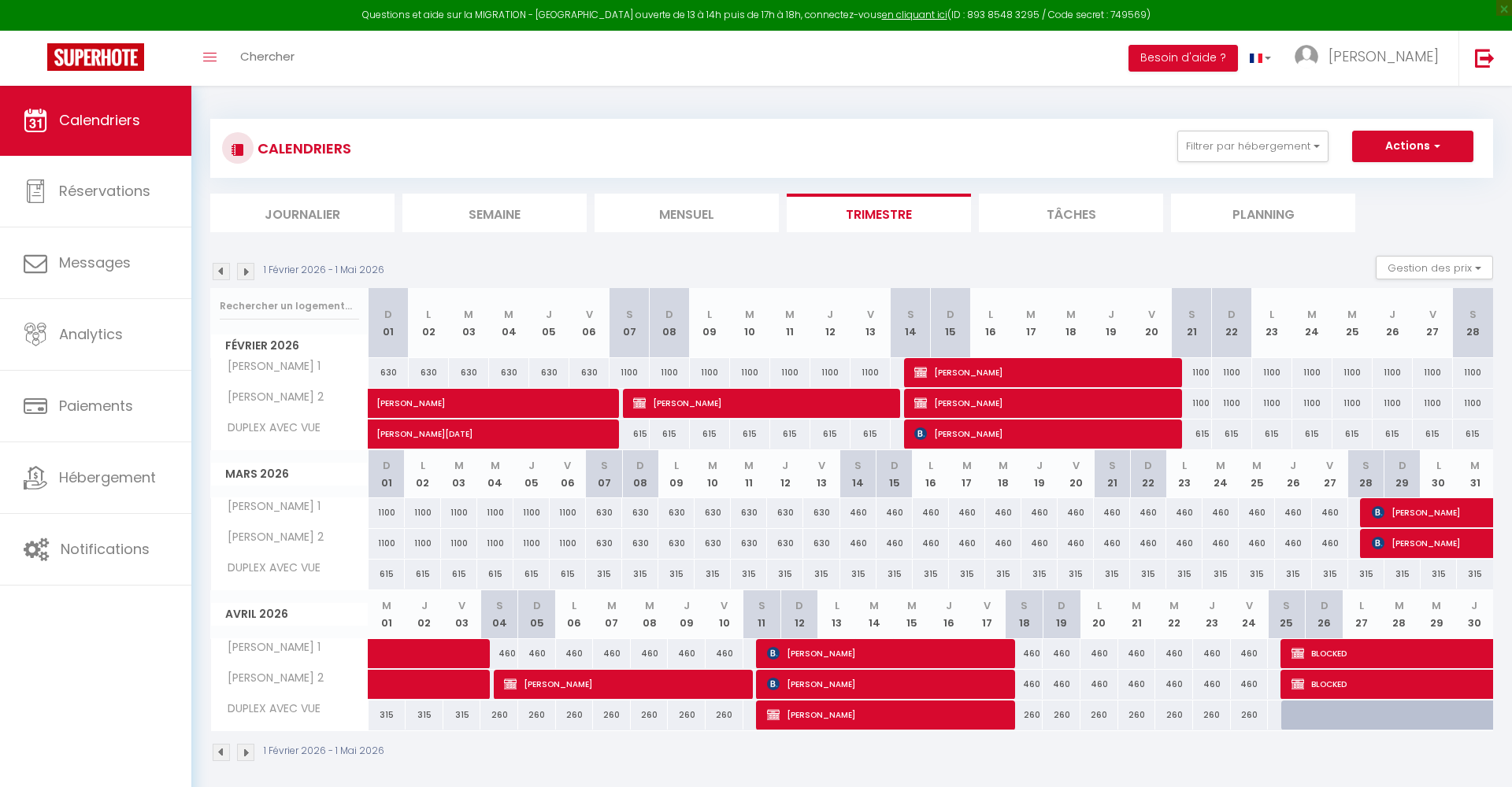
click at [218, 273] on img at bounding box center [221, 271] width 17 height 17
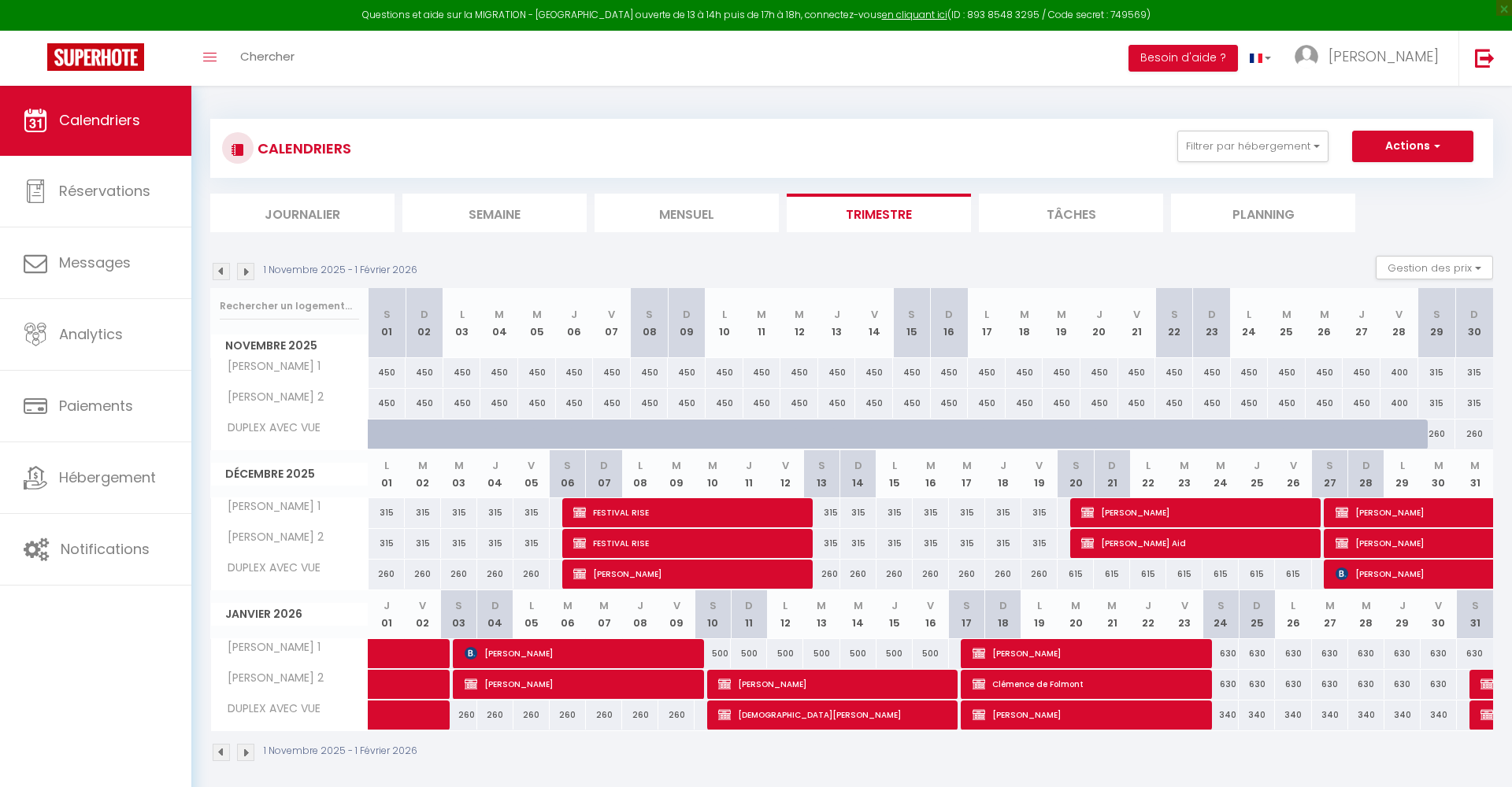
click at [743, 680] on span "[PERSON_NAME]" at bounding box center [838, 684] width 239 height 30
select select "KO"
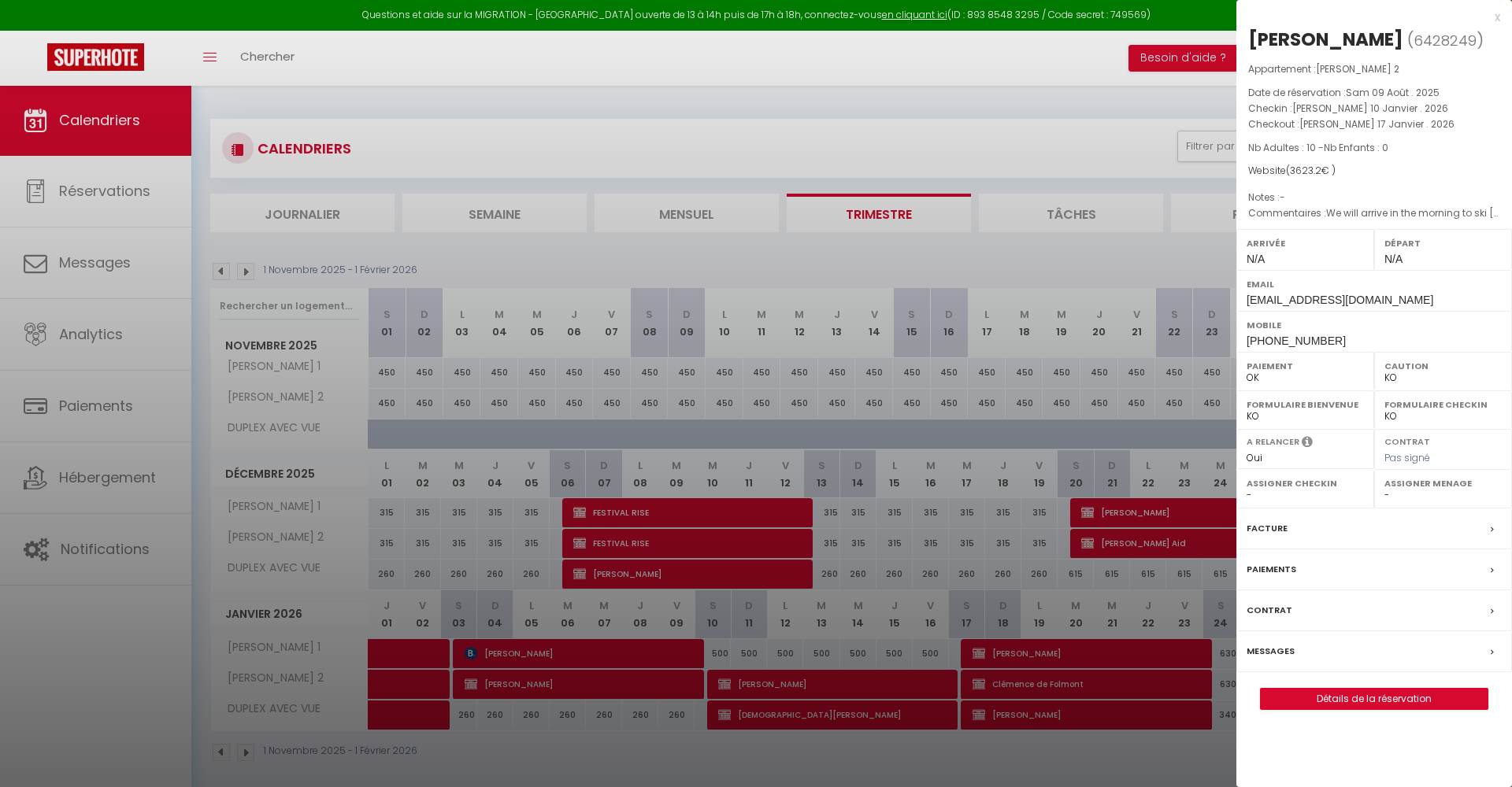
click at [1414, 695] on link "Détails de la réservation" at bounding box center [1374, 698] width 227 height 20
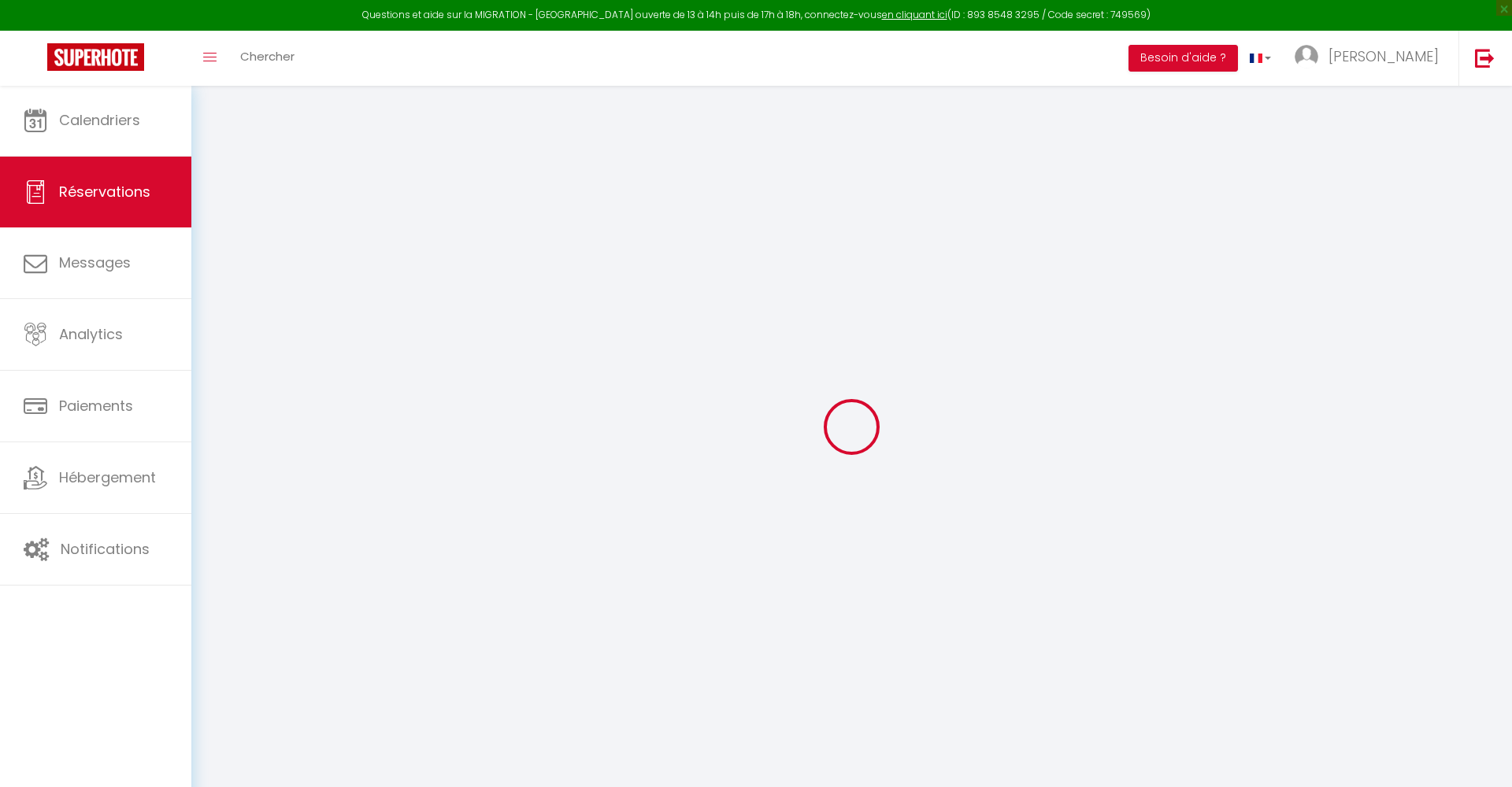
type input "[PERSON_NAME]"
type input "De [PERSON_NAME]"
type input "[EMAIL_ADDRESS][DOMAIN_NAME]"
type input "[PHONE_NUMBER]"
type input "3210"
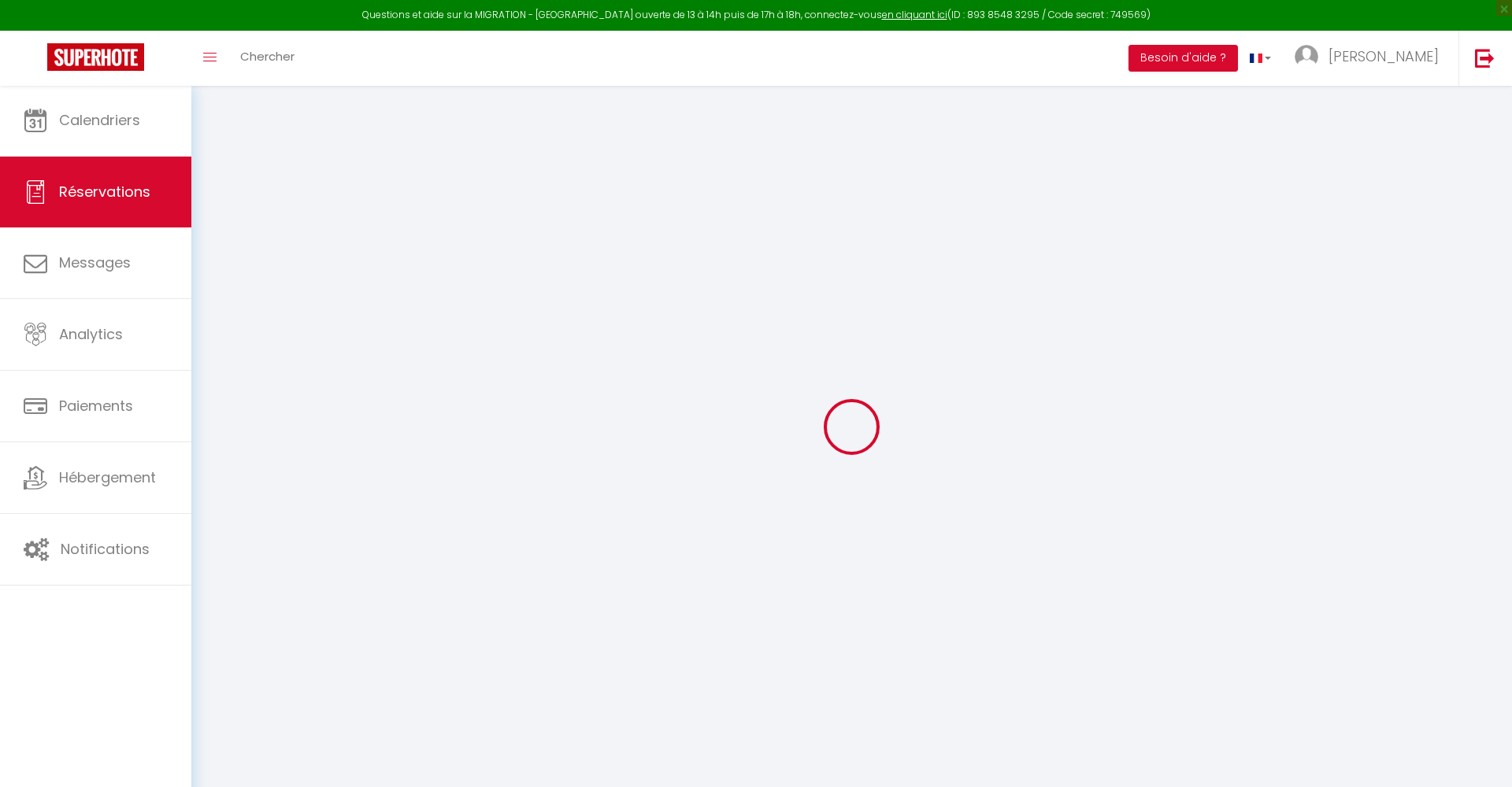
type input "[STREET_ADDRESS]"
type input "Linden"
select select "BE"
select select "3857"
select select "1"
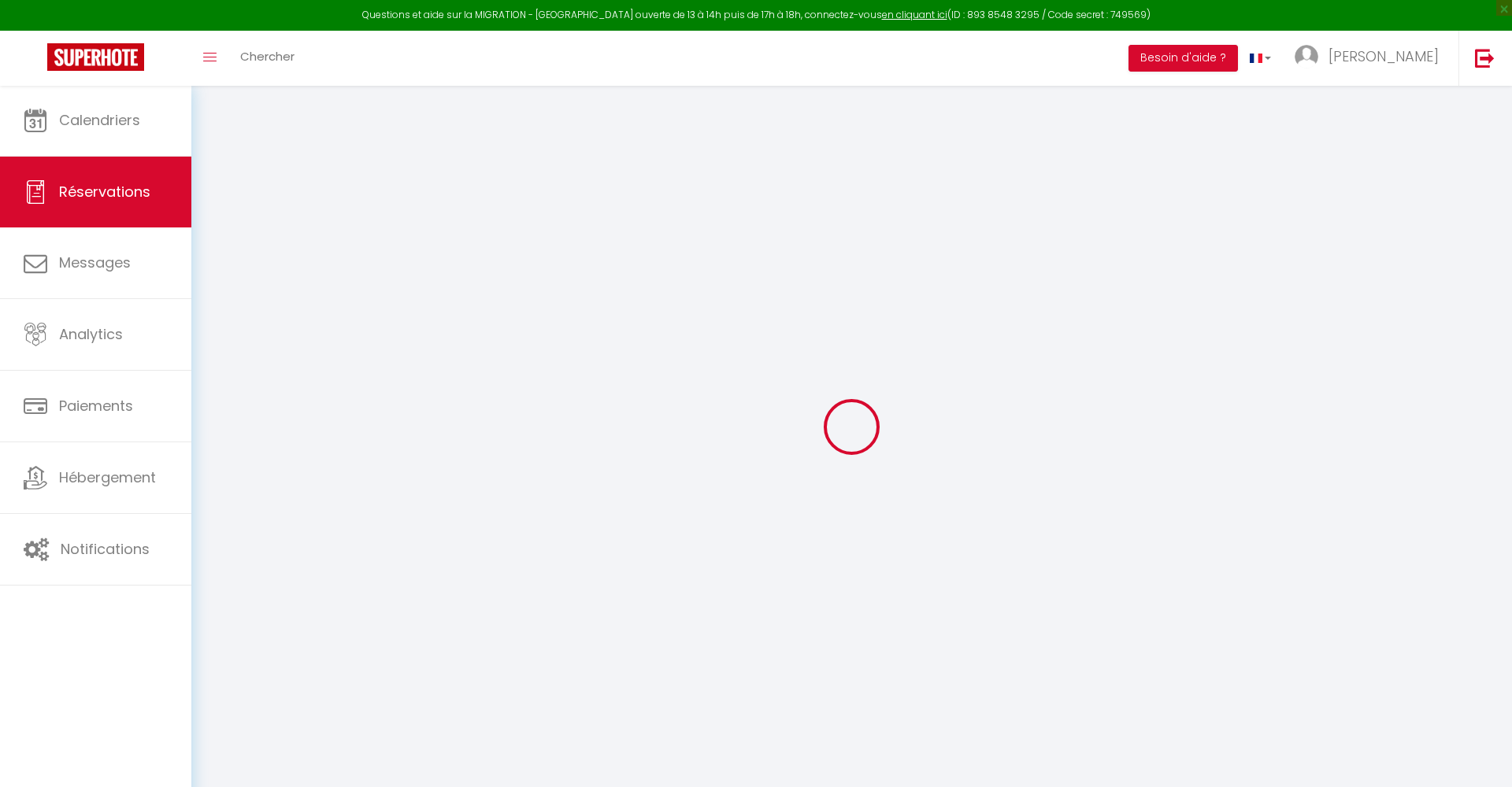
type input "[PERSON_NAME] 10 Janvier 2026"
select select
type input "[PERSON_NAME] 17 Janvier 2026"
select select
type input "10"
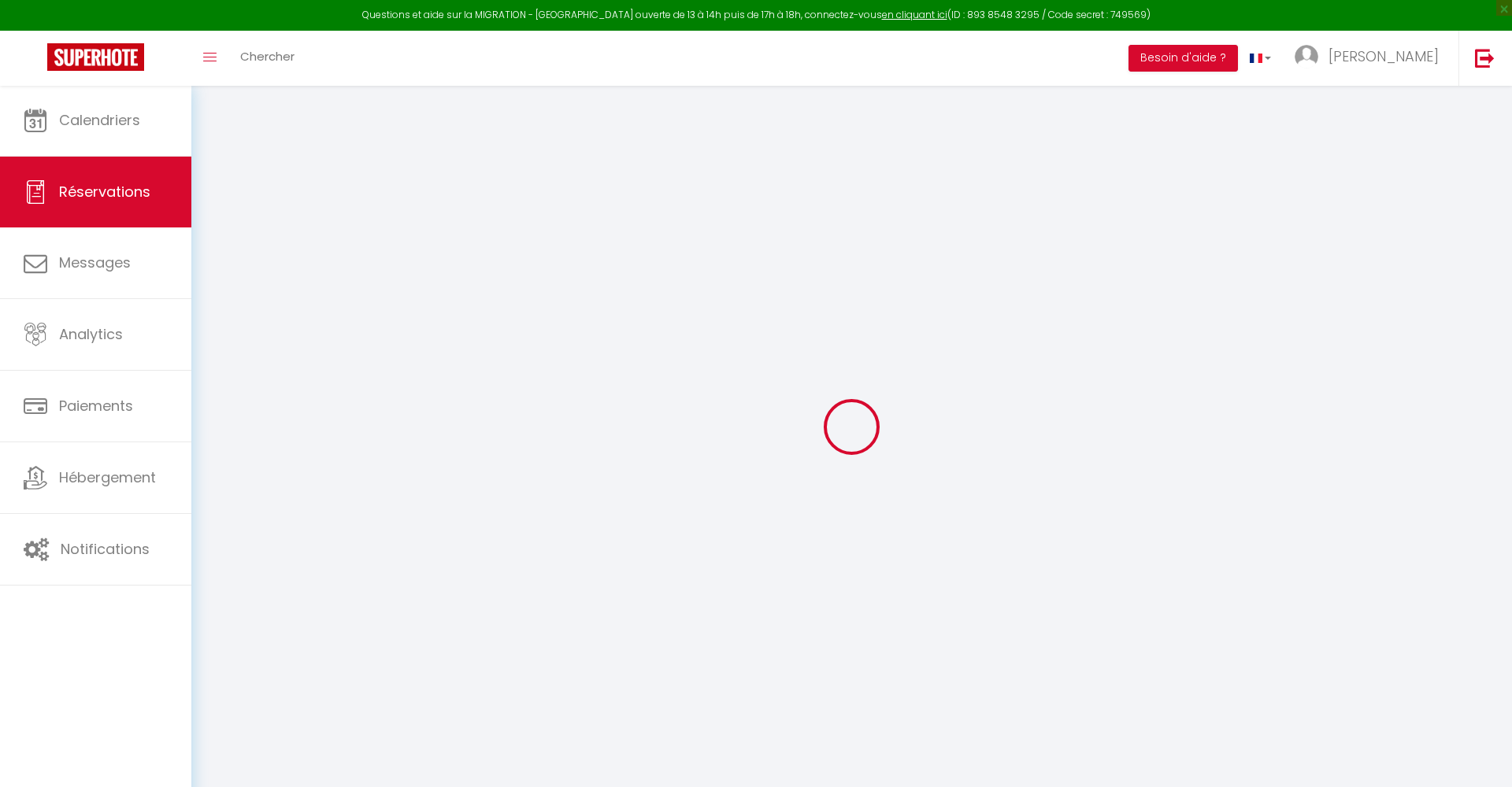
select select "10"
select select
type input "3500"
checkbox input "false"
type input "2536.24"
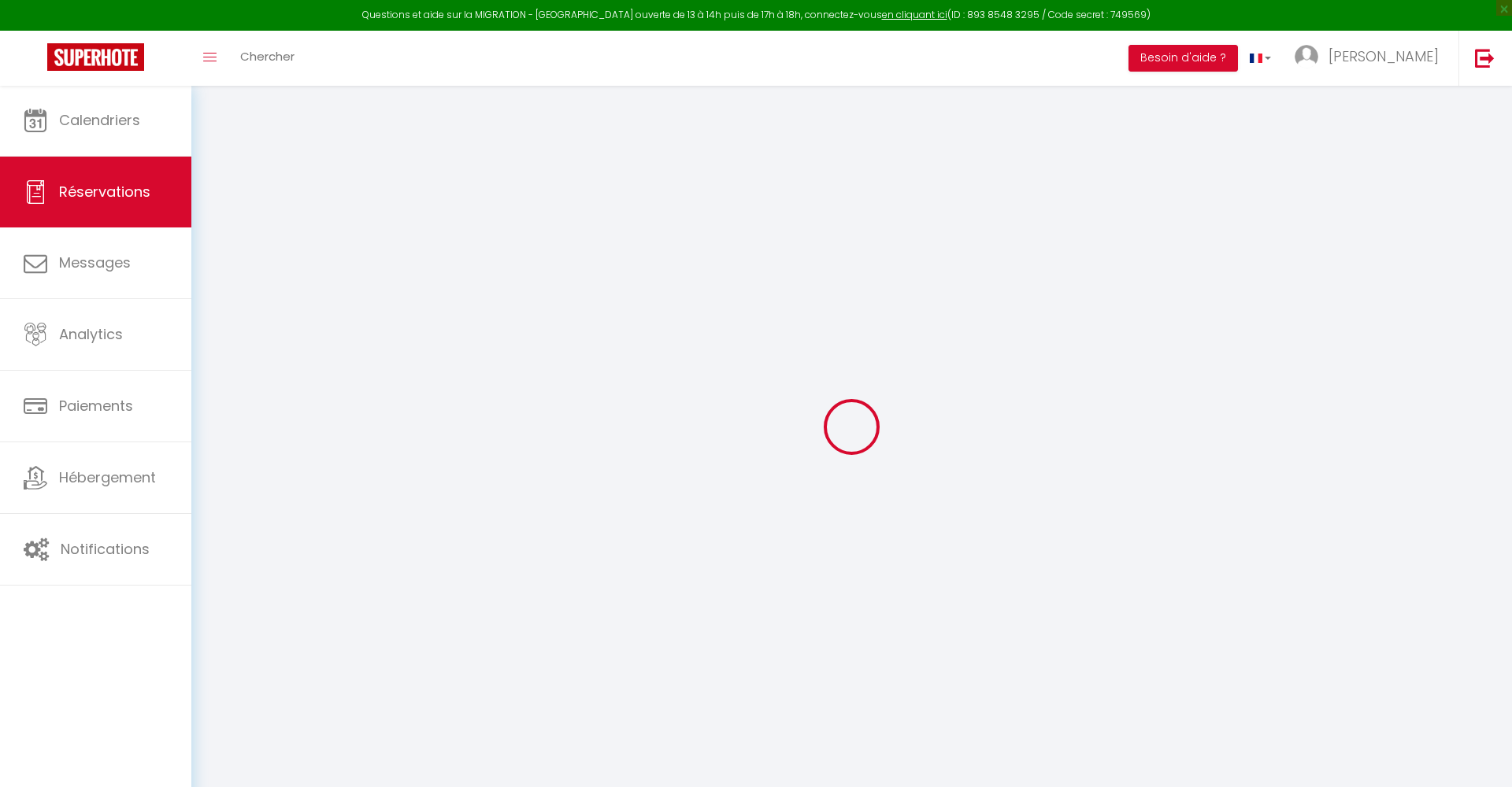
select select "69"
type input "0"
select select
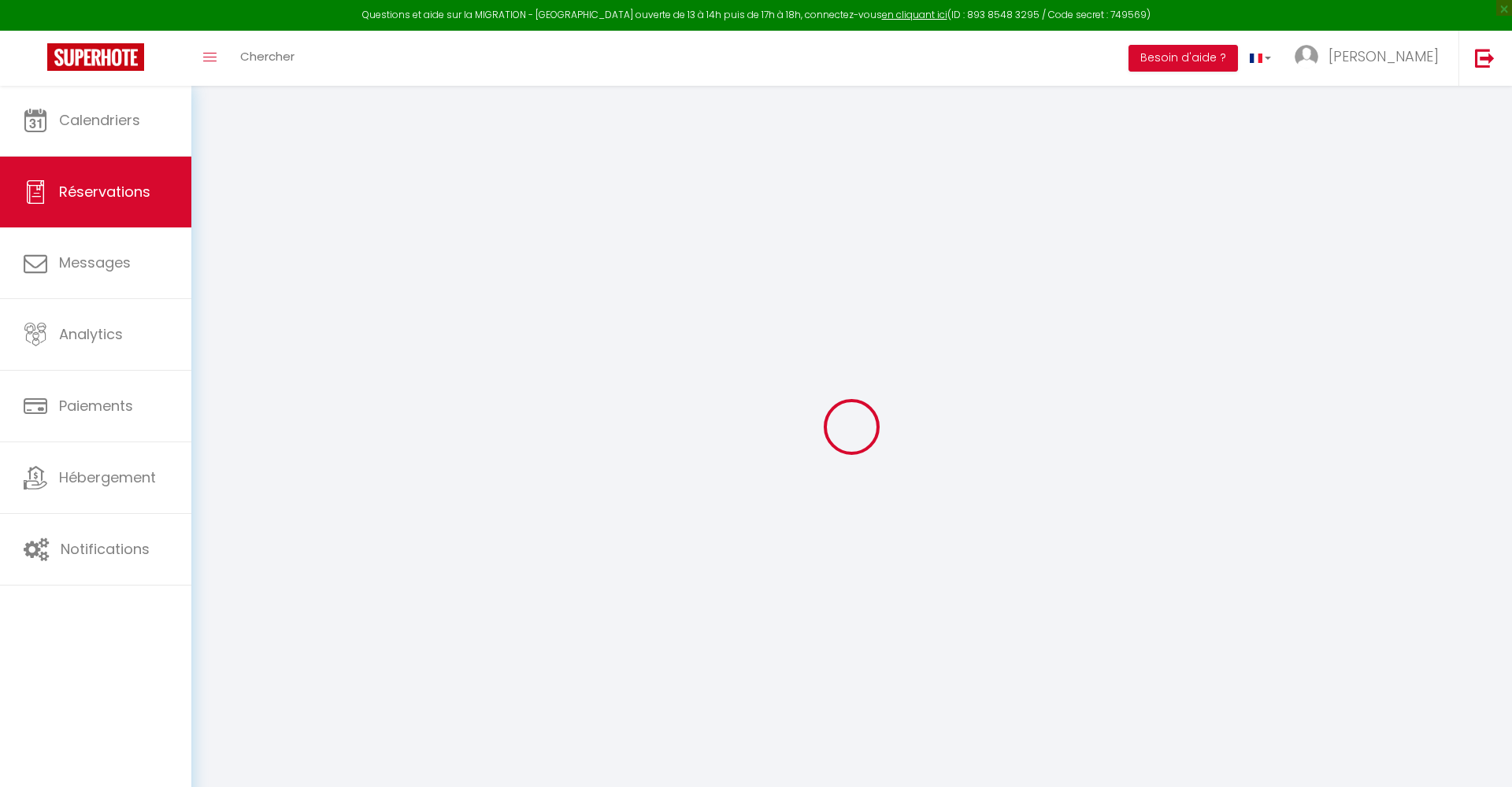
select select
select select "12"
select select "14"
checkbox input "false"
select select
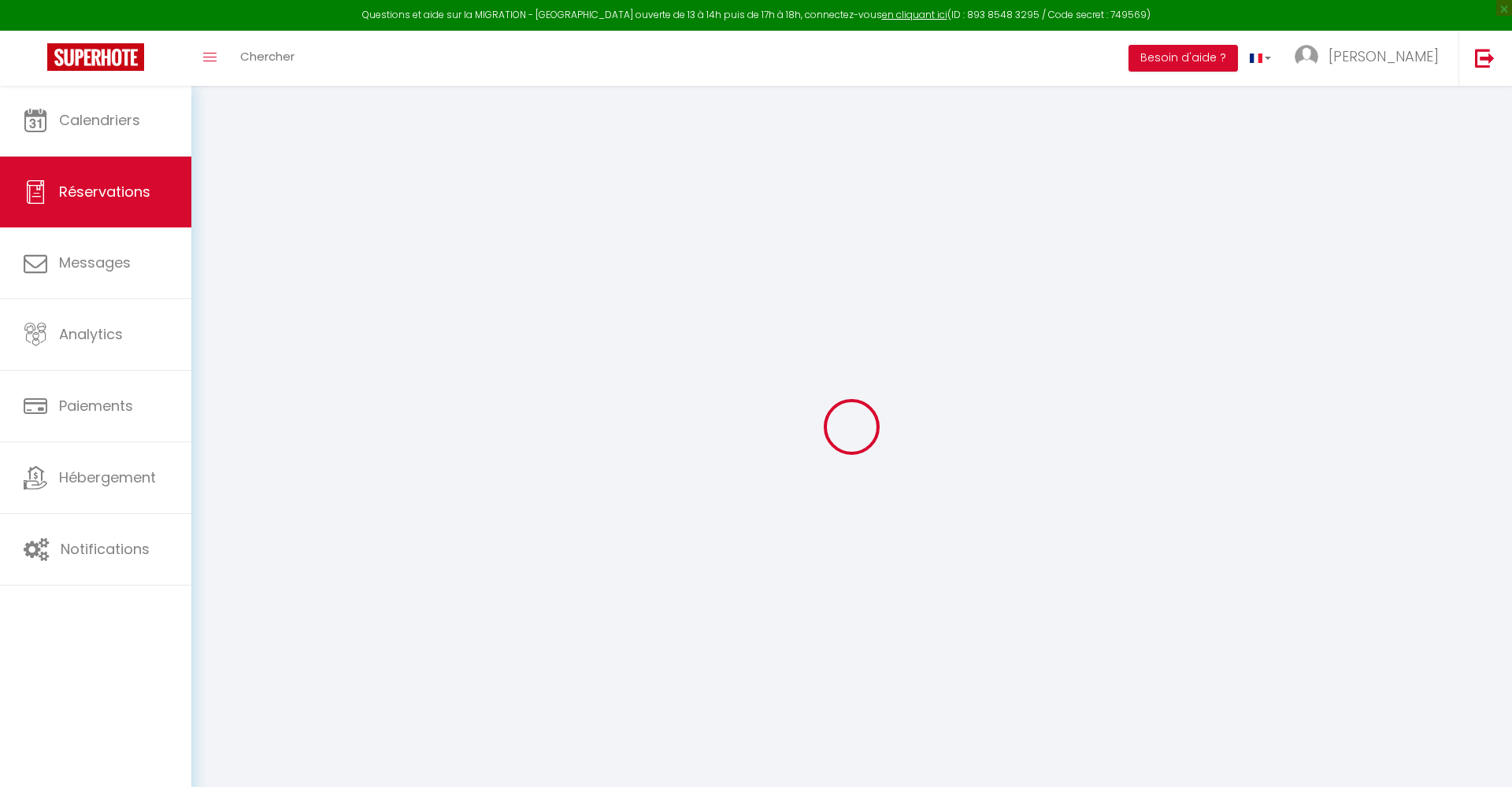
select select
checkbox input "false"
select select
checkbox input "false"
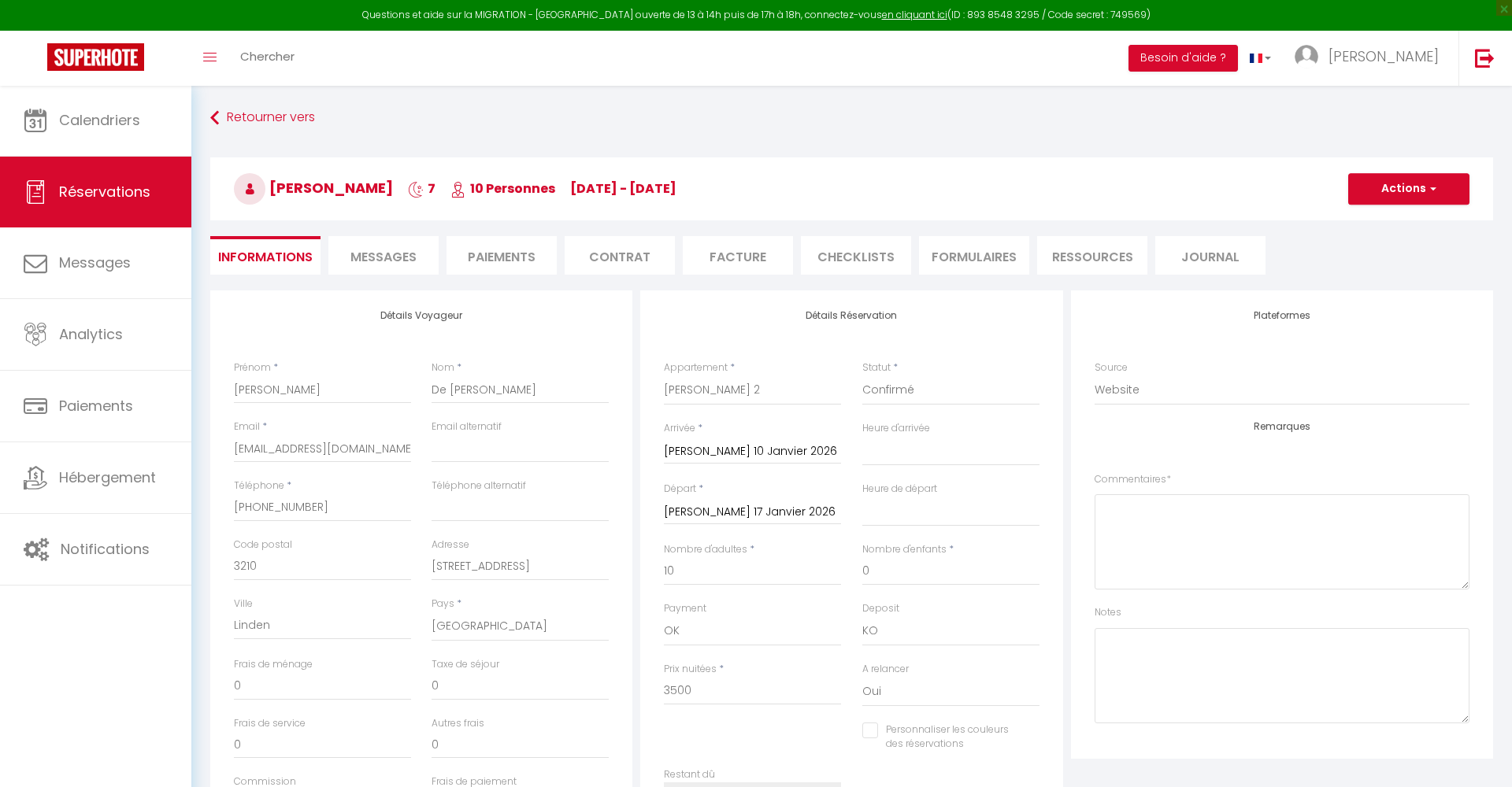
select select
checkbox input "false"
type textarea "We will arrive in the morning to ski [DATE]. Is there a discount for skipasses?…"
type input "123.2"
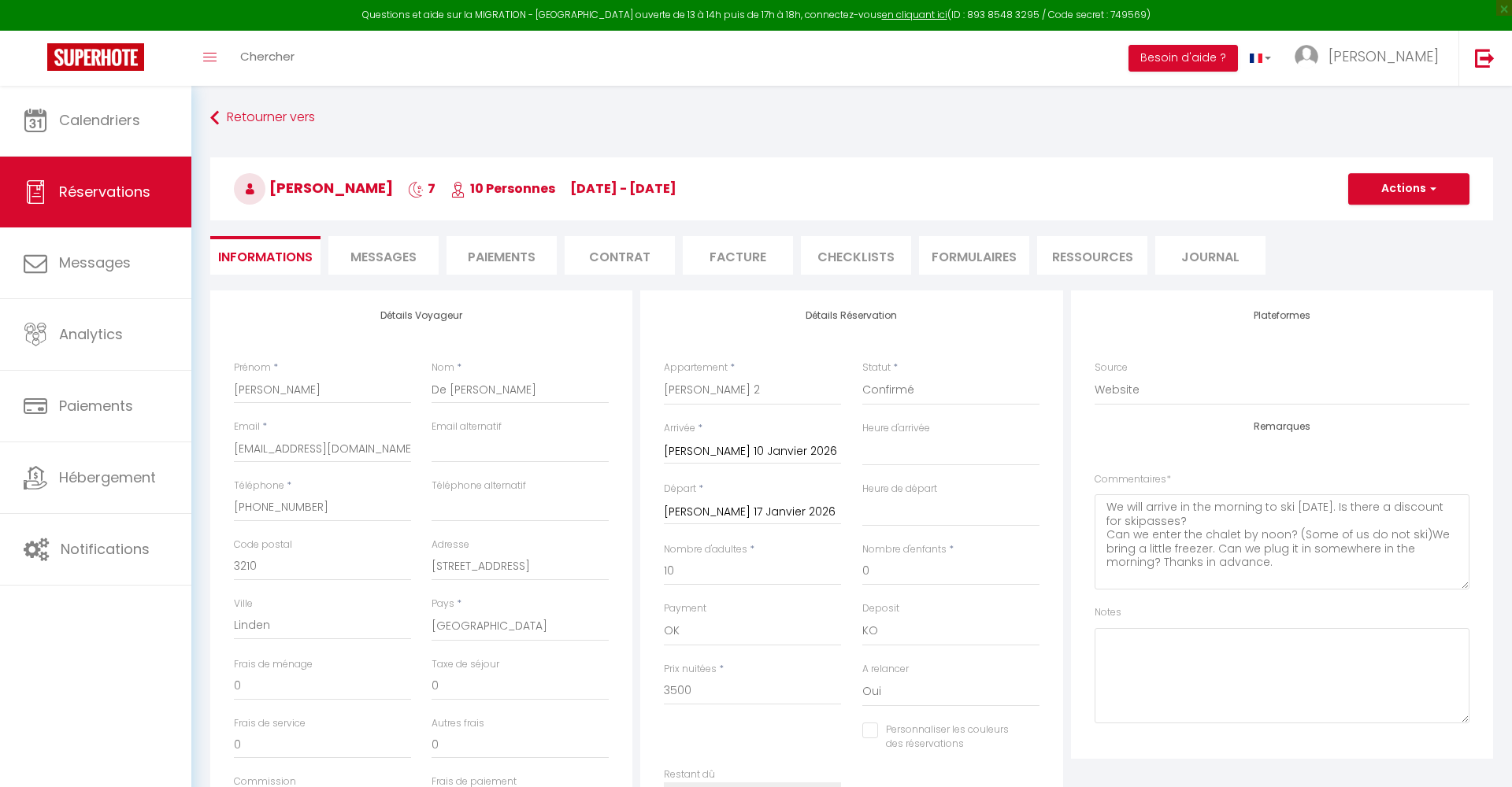
select select
checkbox input "false"
select select
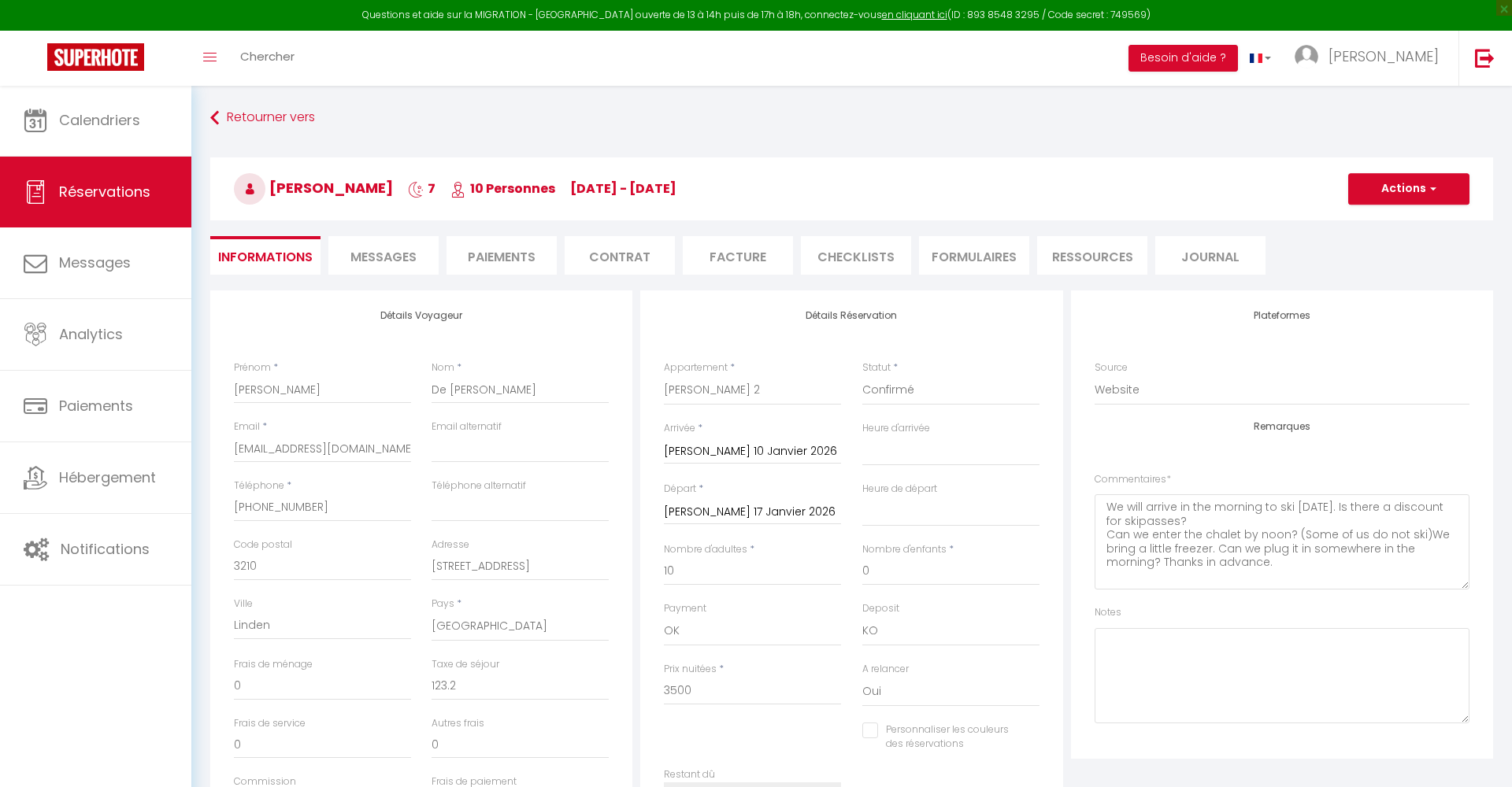
click at [407, 256] on span "Messages" at bounding box center [383, 257] width 66 height 18
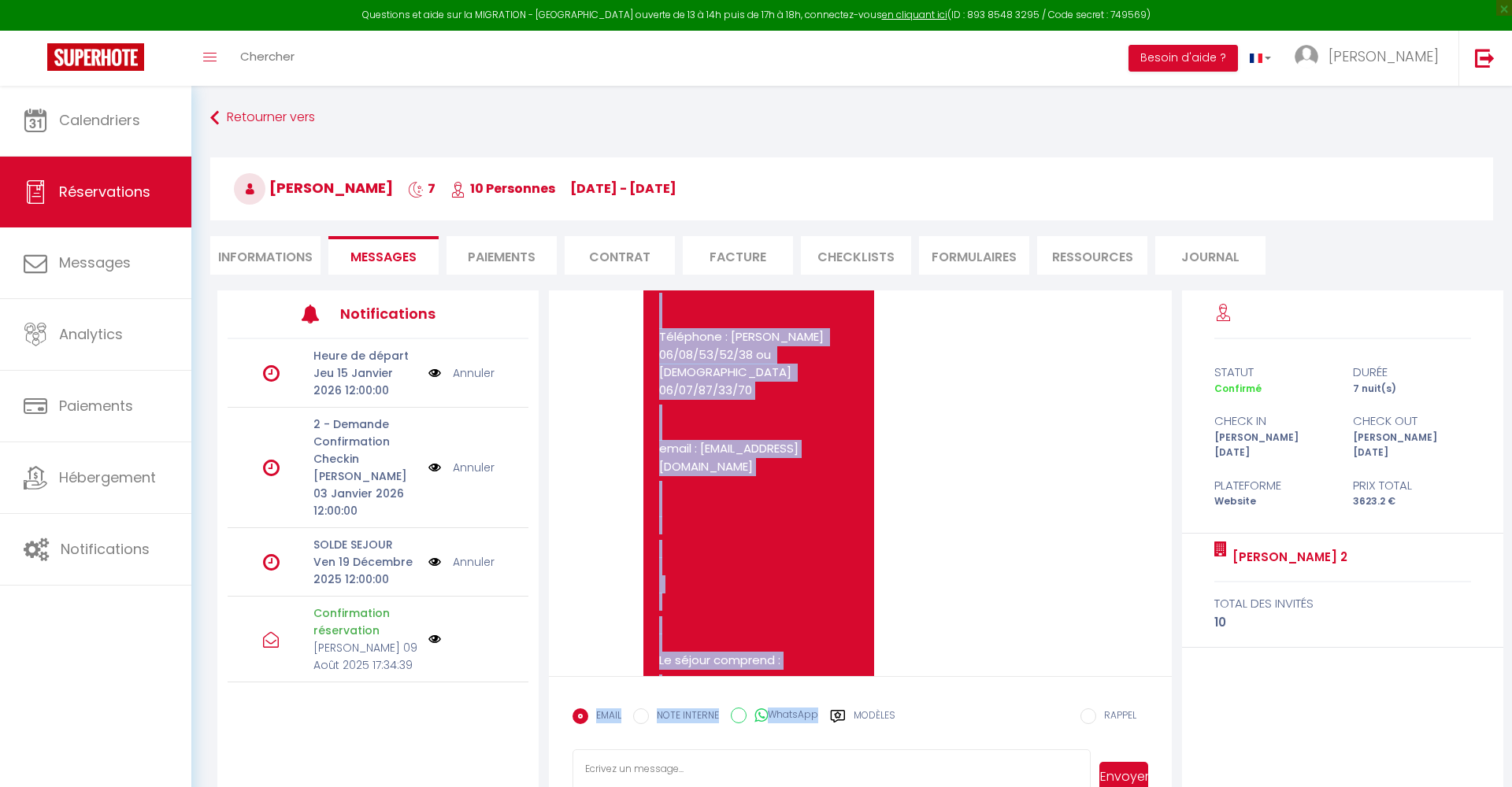
scroll to position [623, 0]
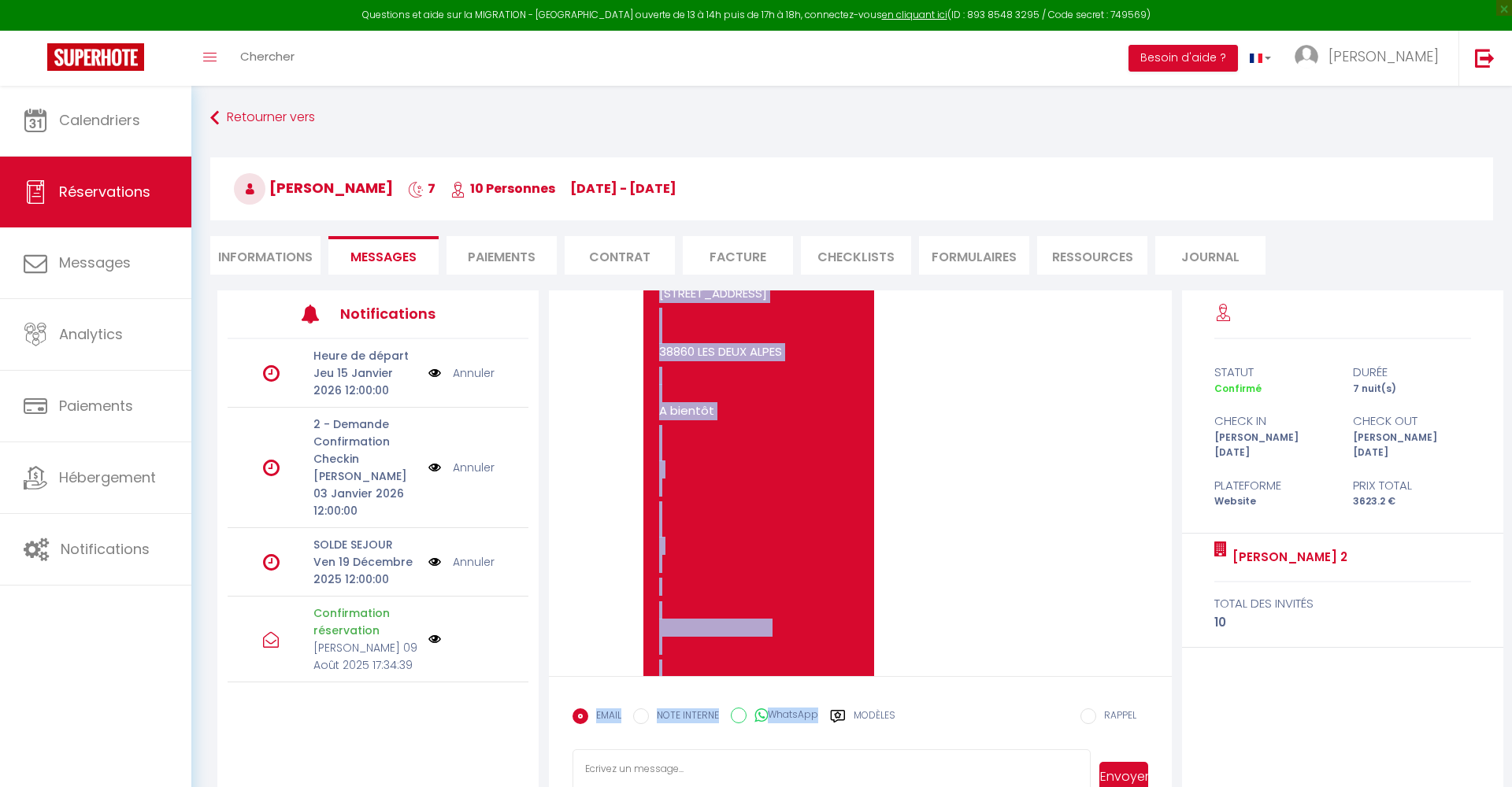
drag, startPoint x: 661, startPoint y: 387, endPoint x: 838, endPoint y: 683, distance: 344.9
click at [838, 683] on div "Note Sms Bonjour [PERSON_NAME], Nous vous remercions pour votre réservation et …" at bounding box center [860, 553] width 622 height 526
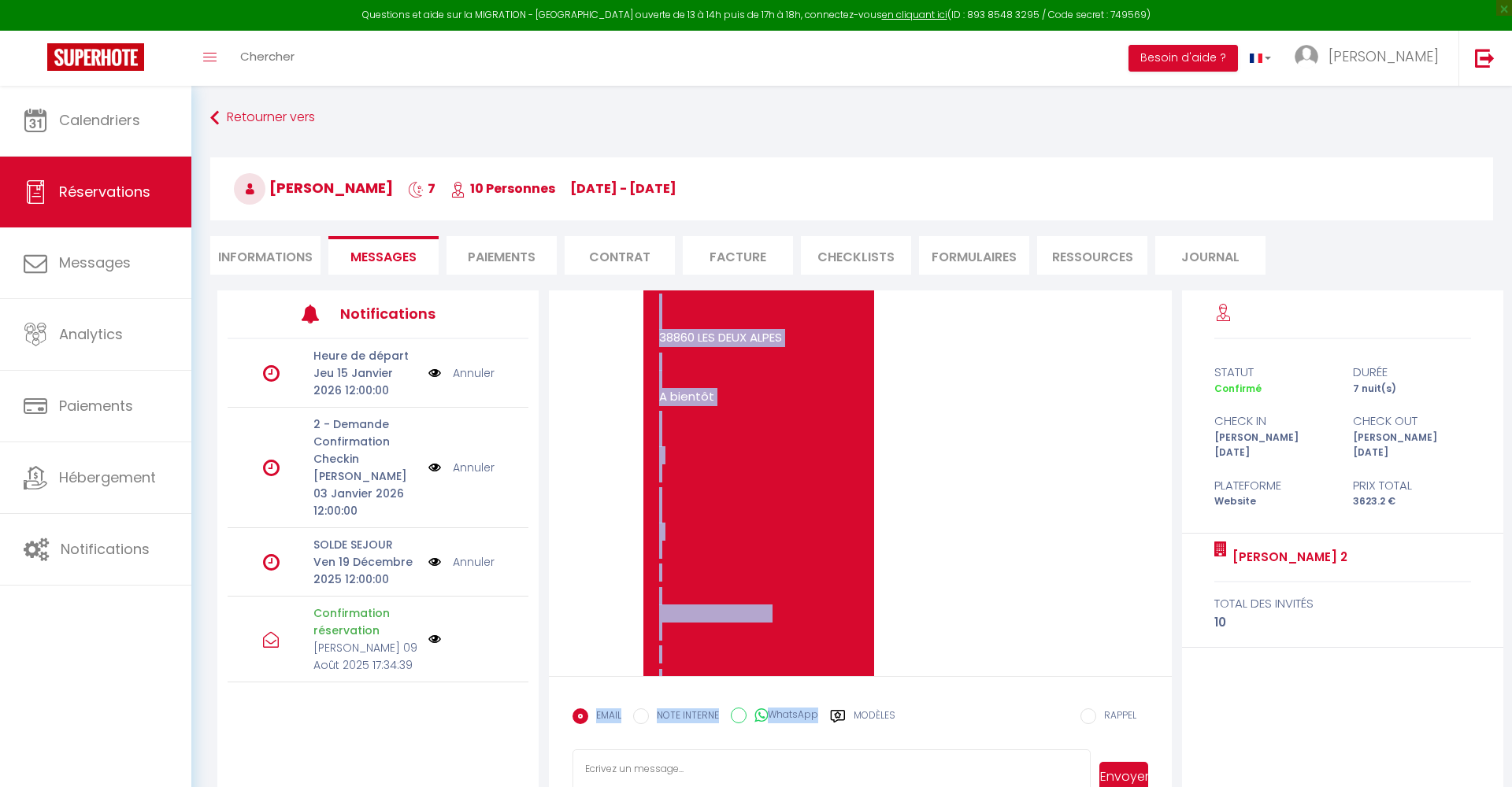
copy div "Loremip Dolor, Sita cons adipiscing elit seddo eiusmodtemp in utlabo etdolorema…"
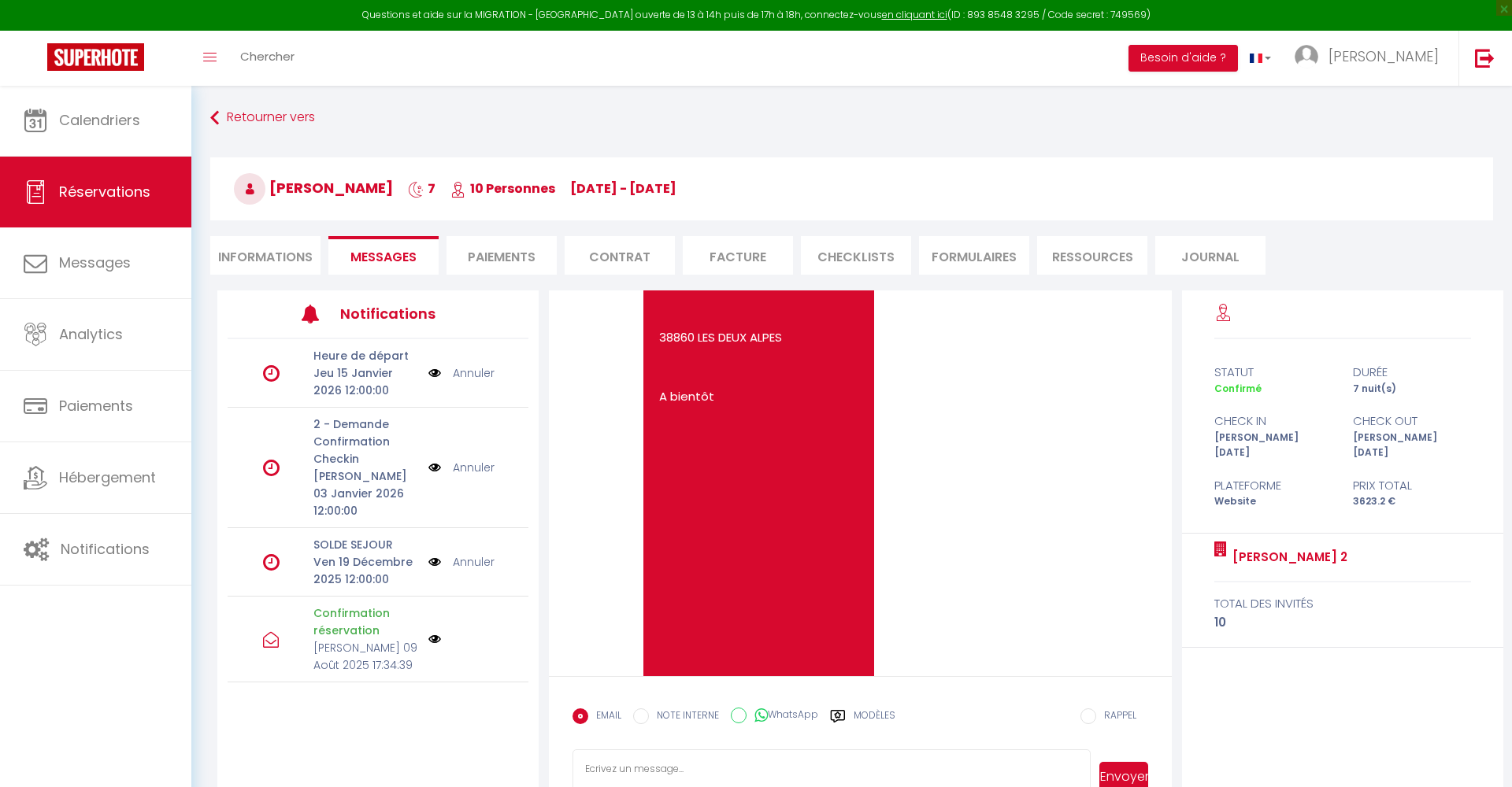
click at [1290, 646] on div "statut durée Confirmé 7 nuit(s) check in check out [PERSON_NAME] [DATE][PERSON_…" at bounding box center [1343, 553] width 322 height 526
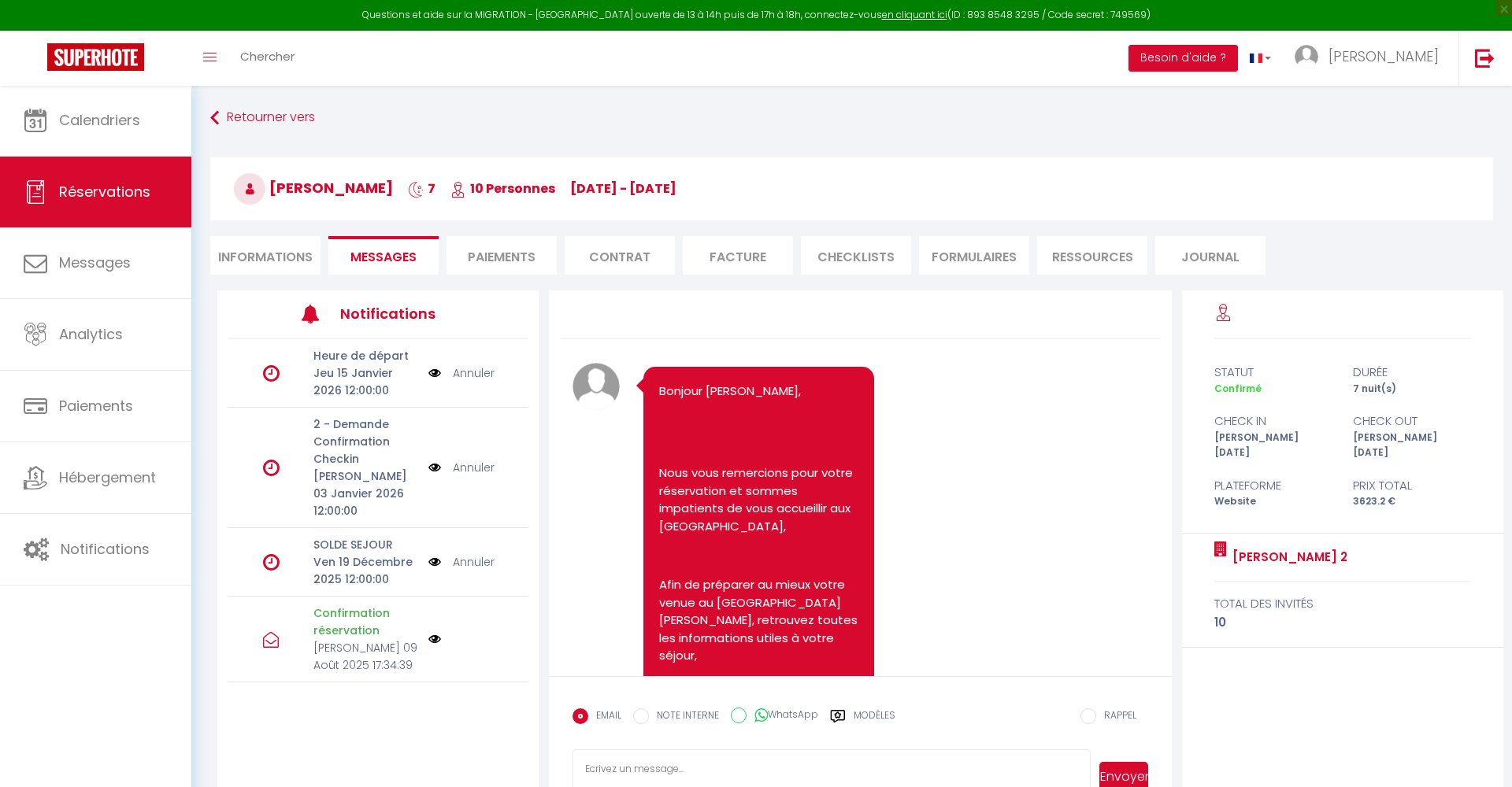
scroll to position [0, 0]
click at [277, 260] on li "Informations" at bounding box center [265, 255] width 110 height 38
select select
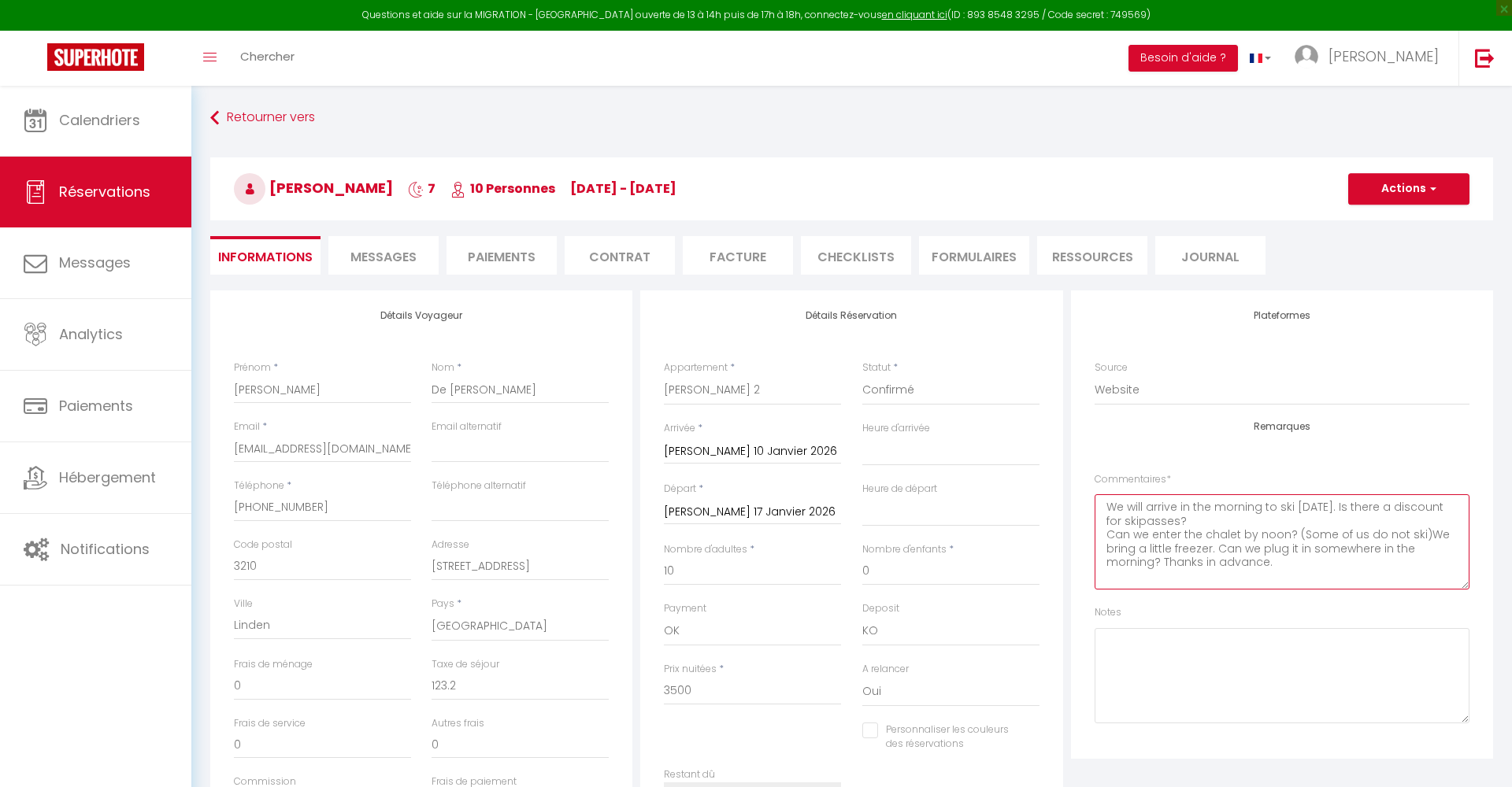
drag, startPoint x: 1155, startPoint y: 509, endPoint x: 1350, endPoint y: 553, distance: 199.9
click at [1350, 555] on textarea "We will arrive in the morning to ski [DATE]. Is there a discount for skipasses?…" at bounding box center [1282, 541] width 375 height 95
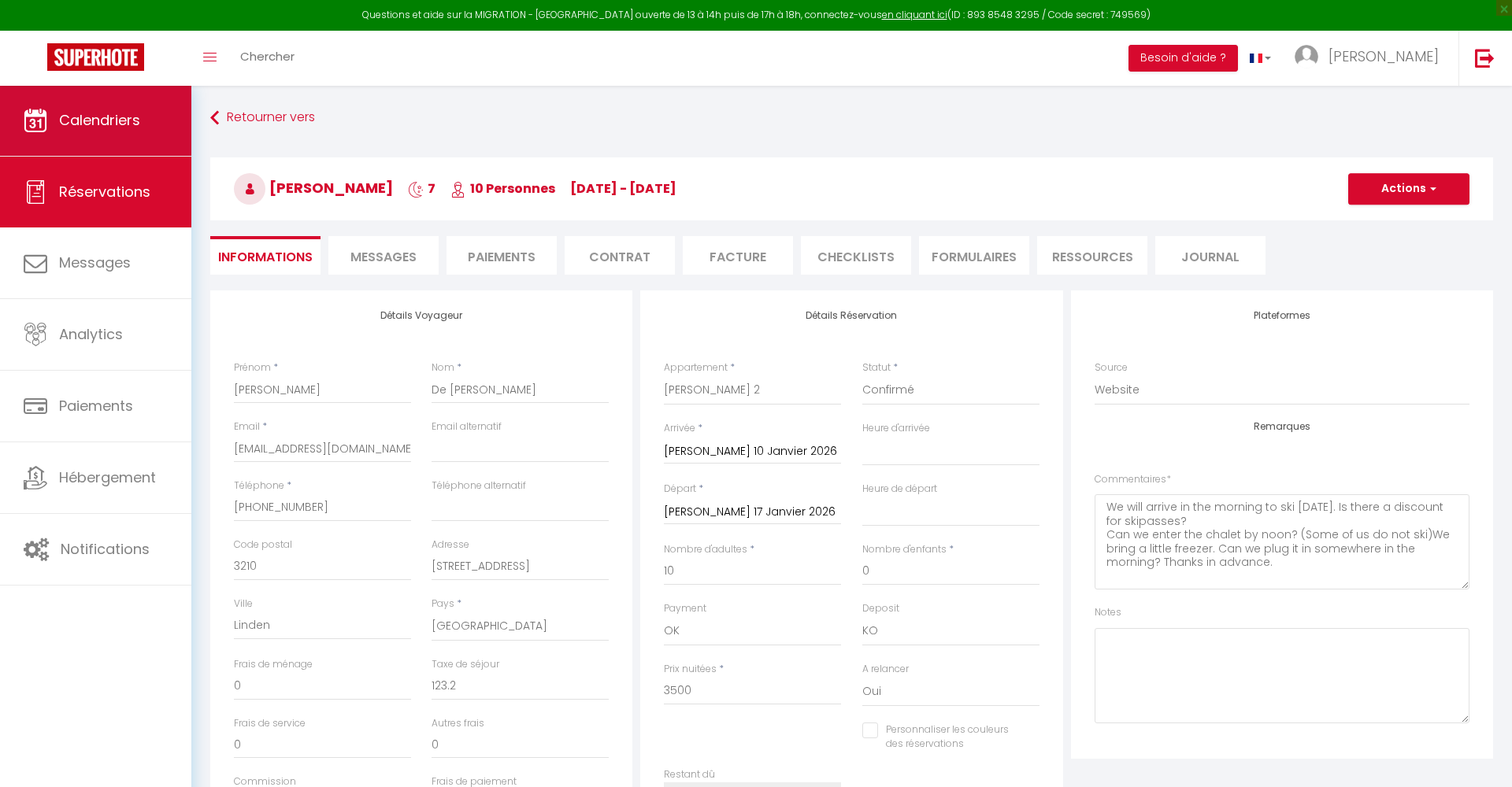
select select
checkbox input "false"
select select
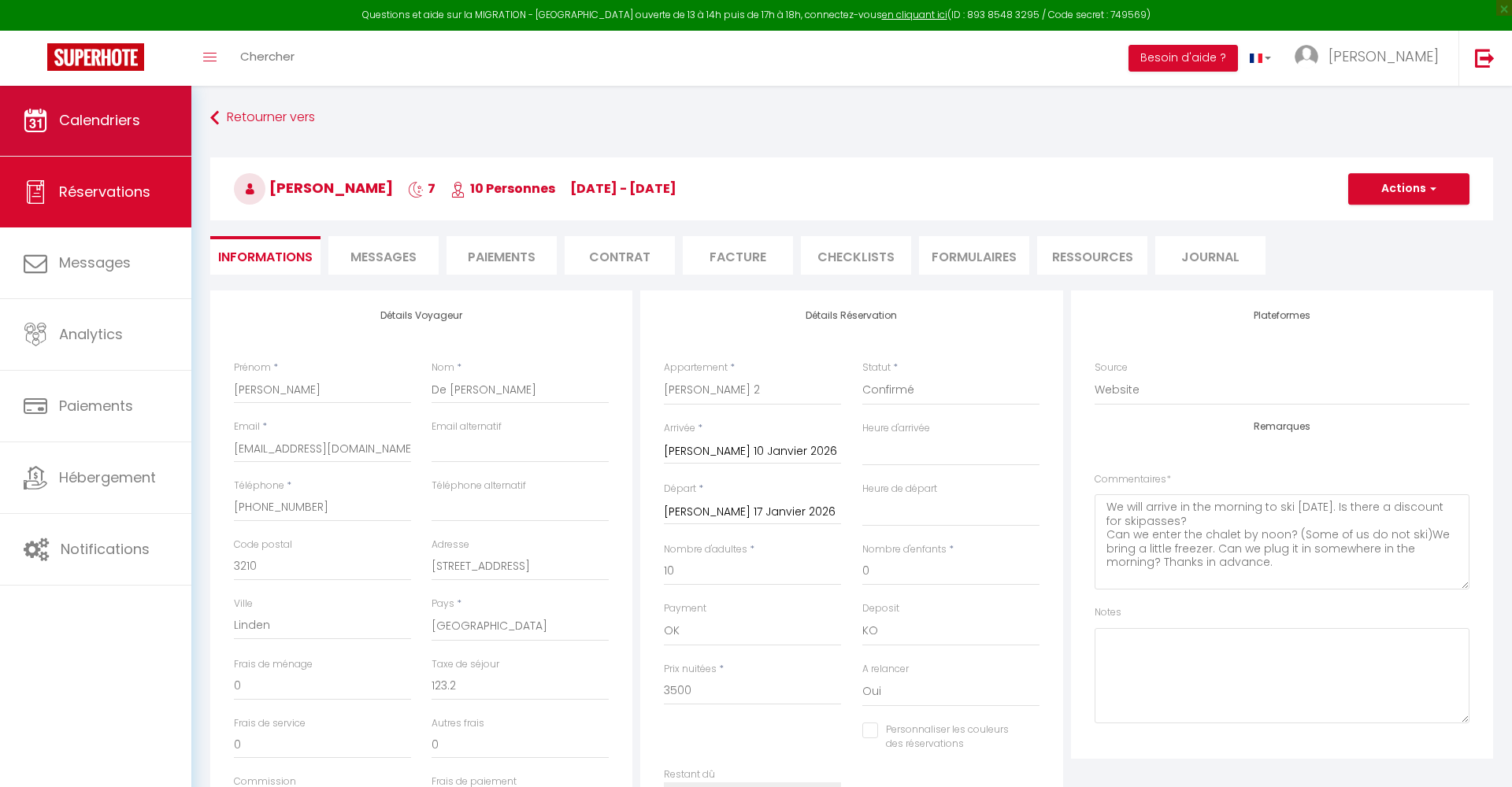
checkbox input "false"
select select
checkbox input "false"
select select
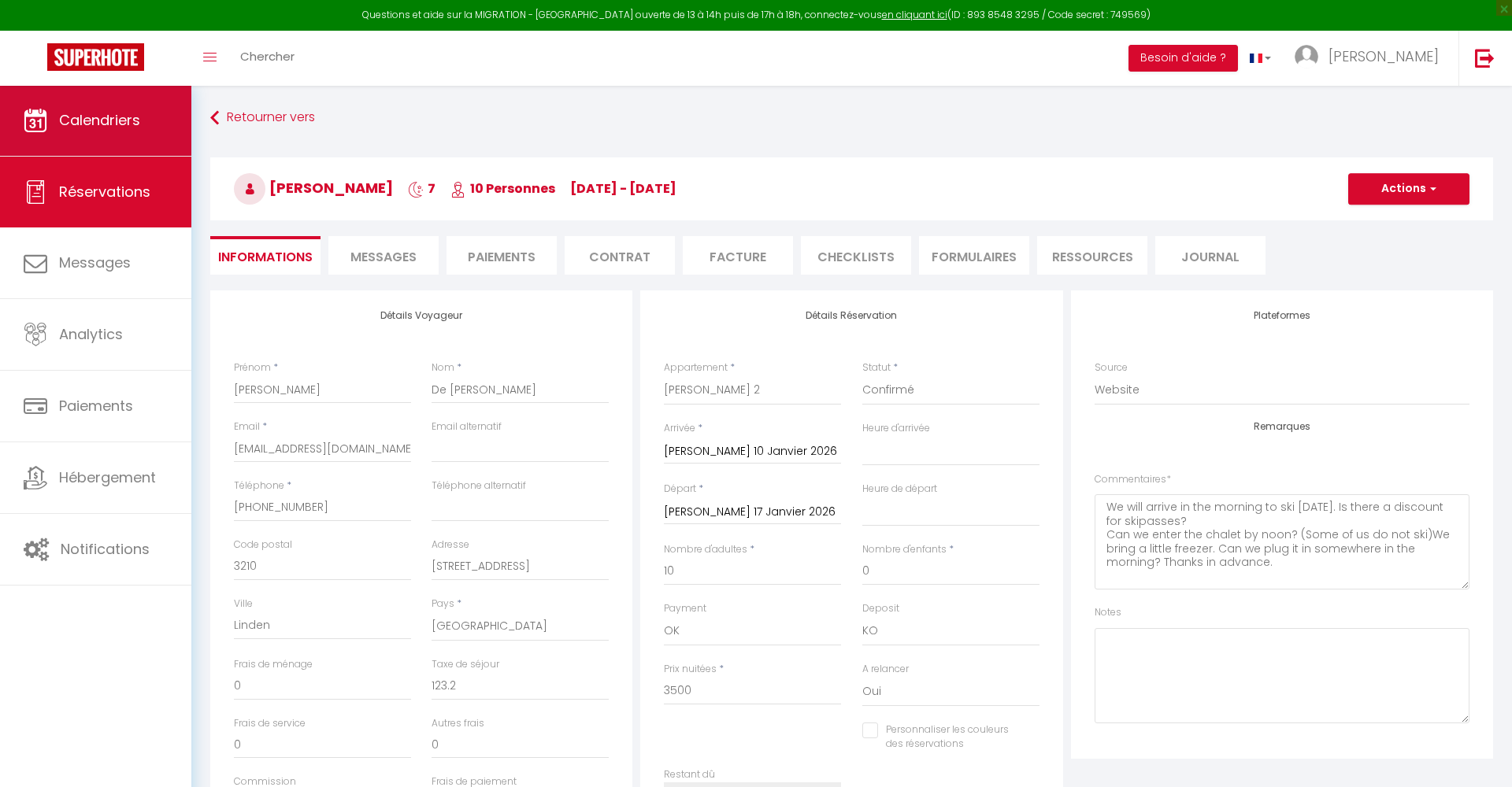
select select
checkbox input "false"
select select
checkbox input "false"
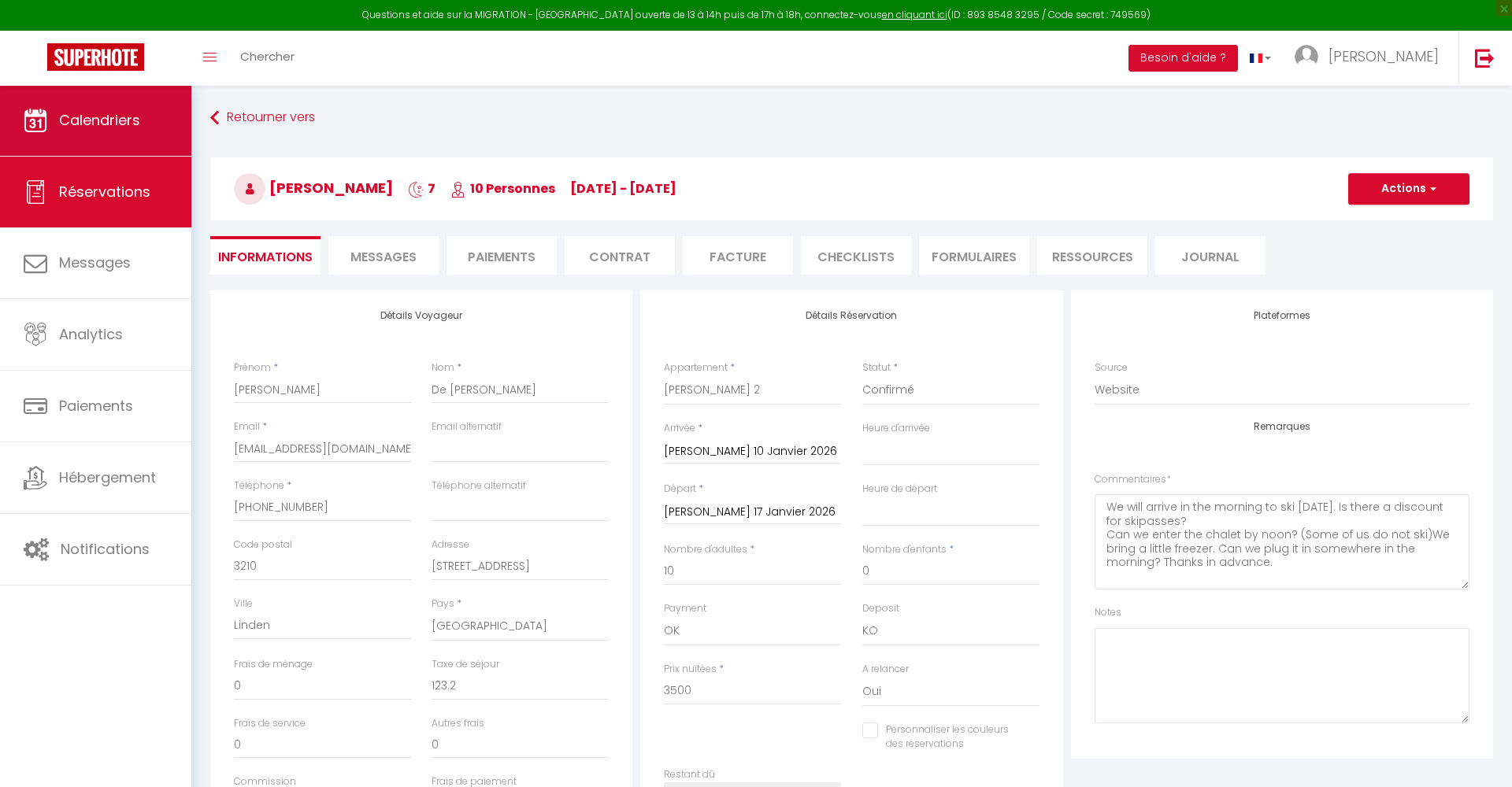
select select
checkbox input "false"
select select
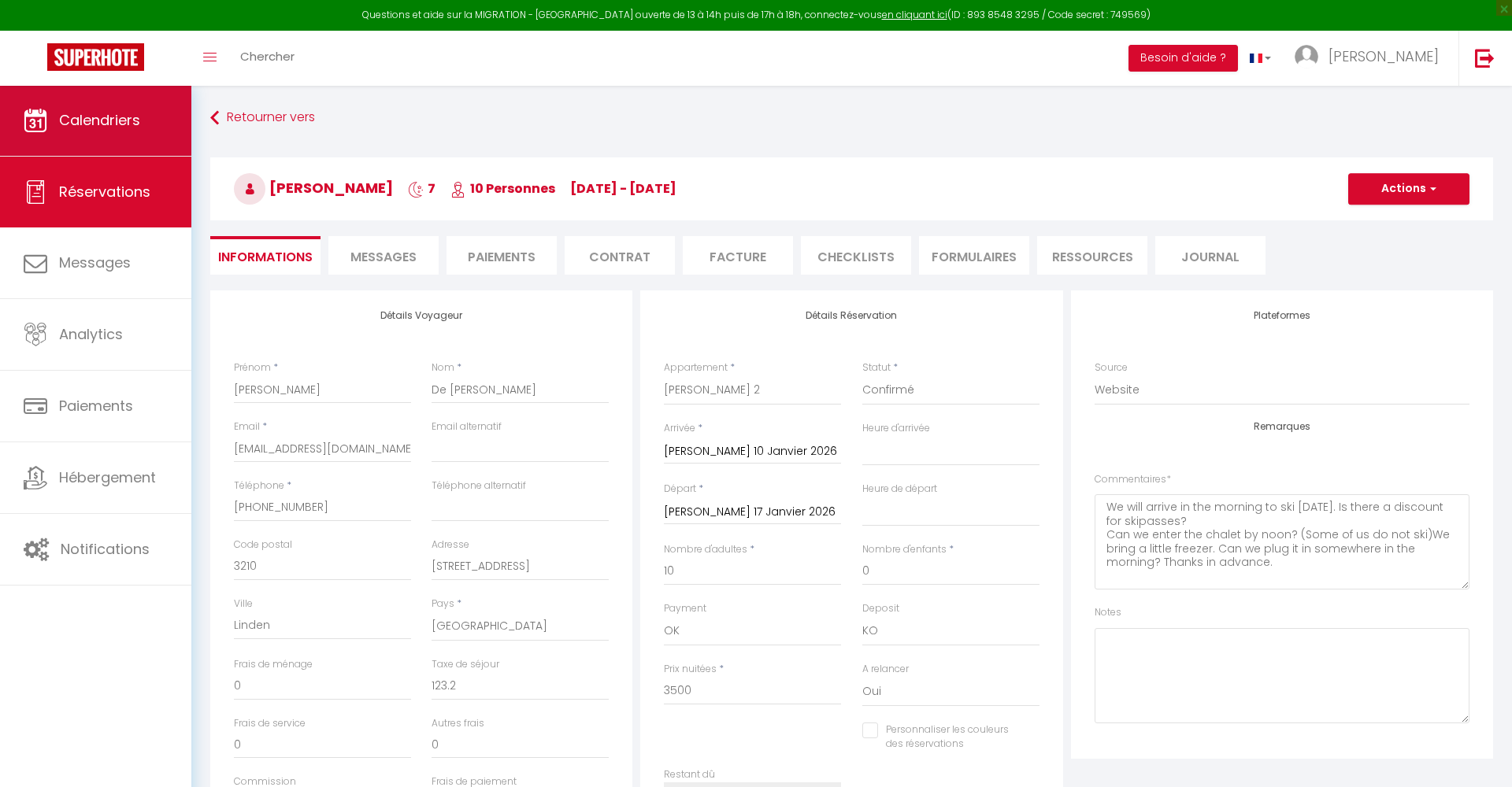
checkbox input "false"
select select
checkbox input "false"
select select
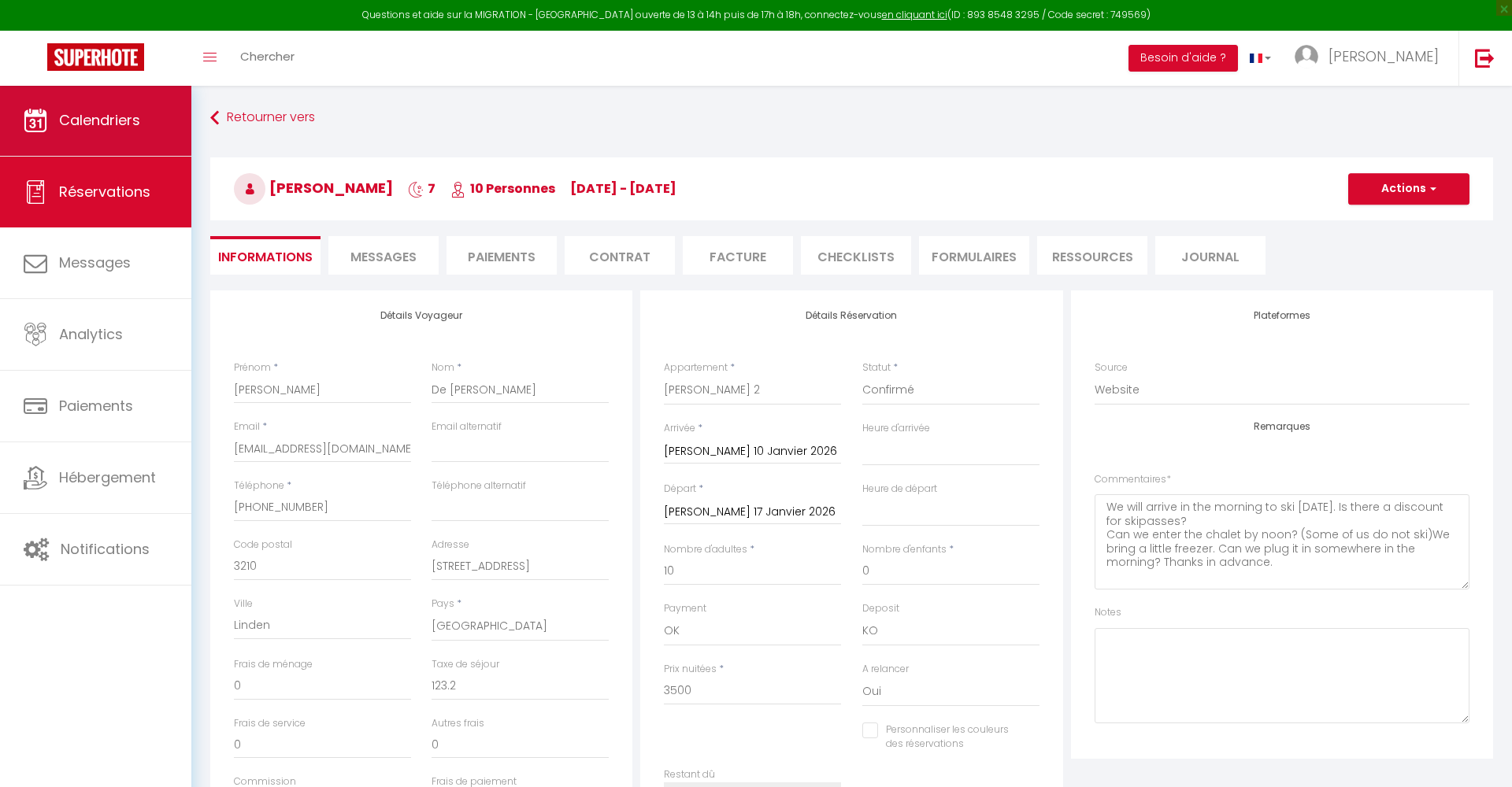
select select
checkbox input "false"
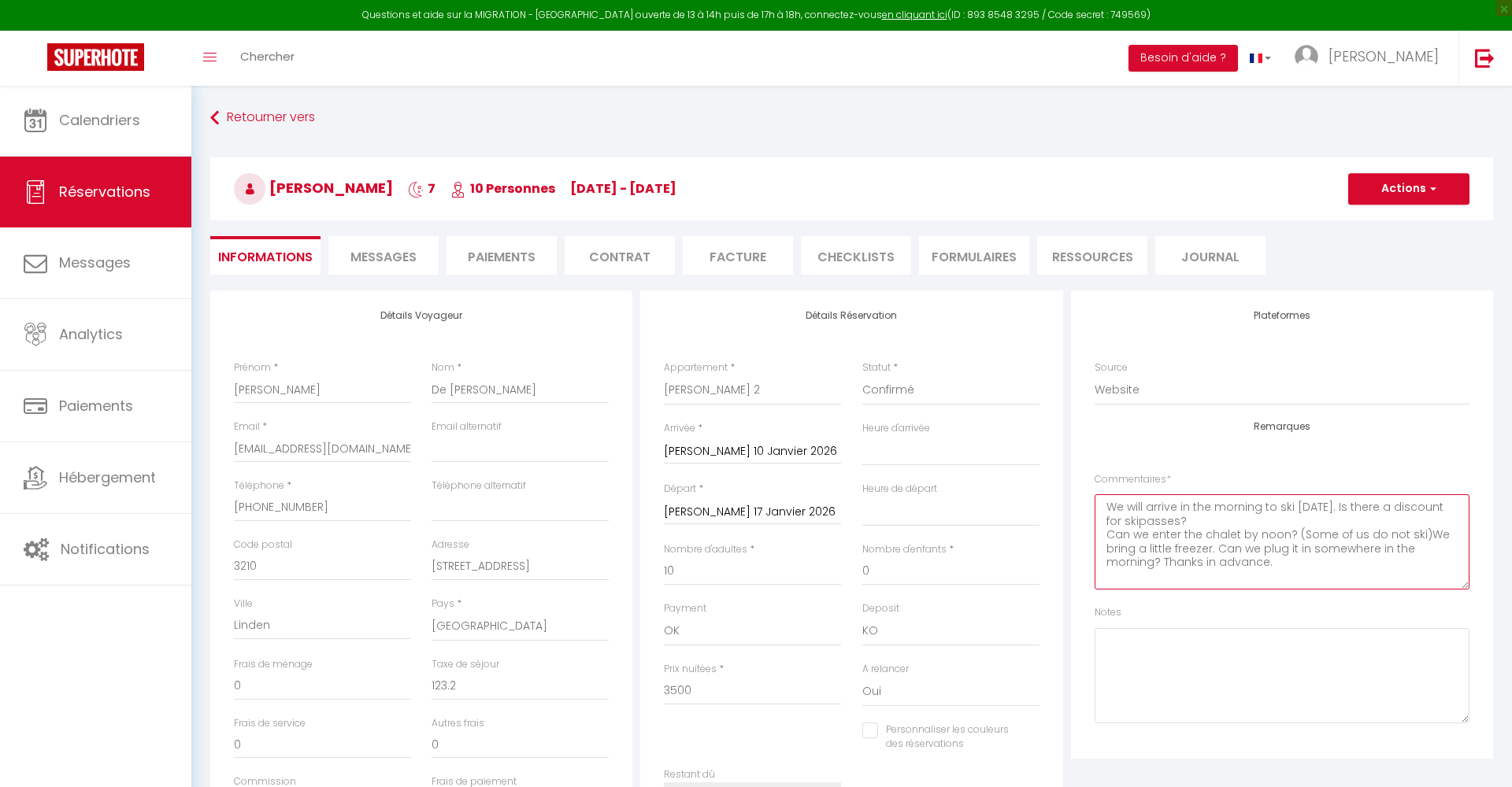
select select
checkbox input "false"
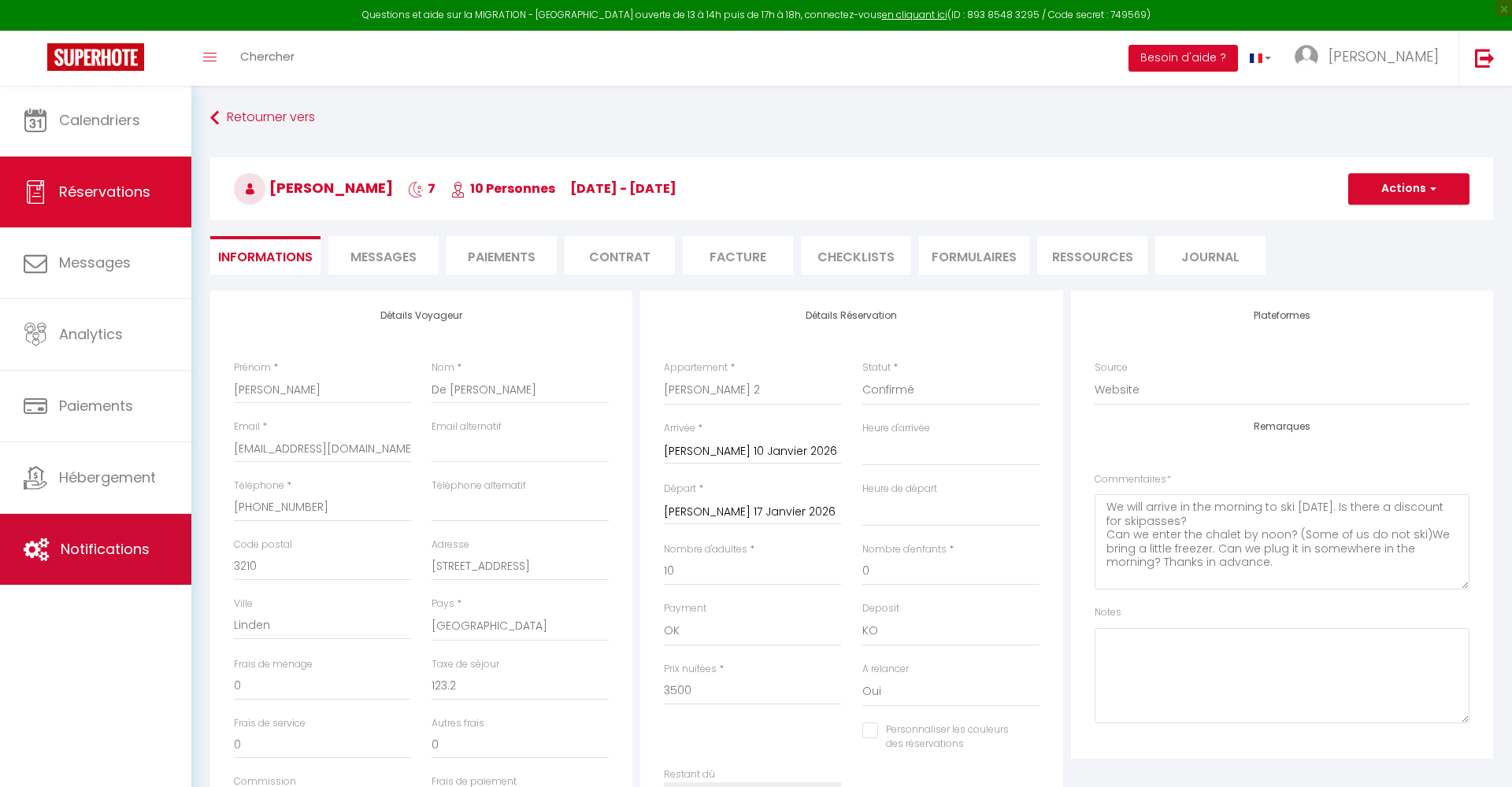
click at [86, 556] on link "Notifications" at bounding box center [95, 549] width 191 height 71
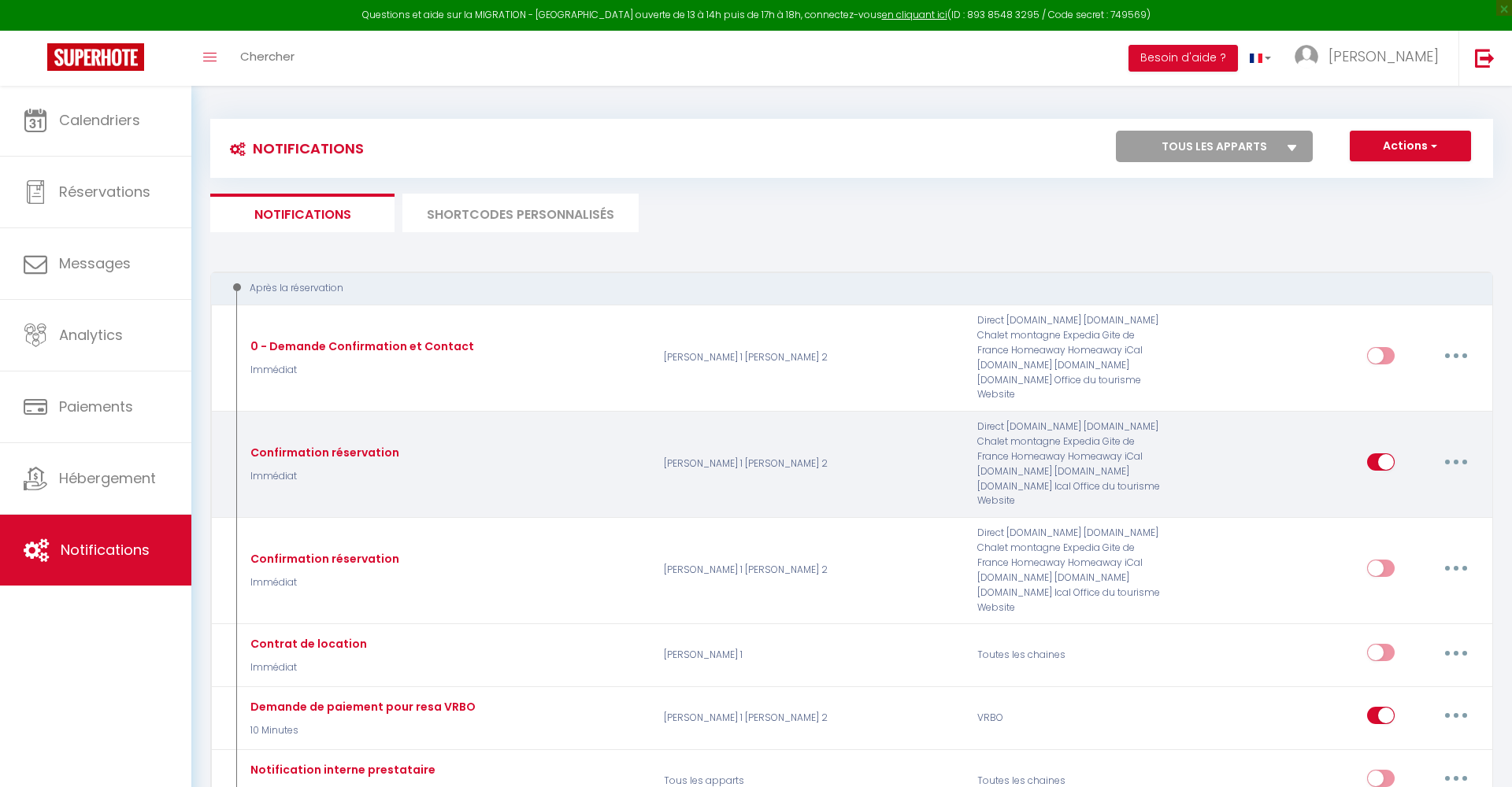
click at [1453, 461] on button "button" at bounding box center [1457, 461] width 44 height 25
click at [1407, 486] on link "Editer" at bounding box center [1415, 497] width 116 height 27
type input "Confirmation réservation"
select select "Immédiat"
select select "if_booking_is_paid"
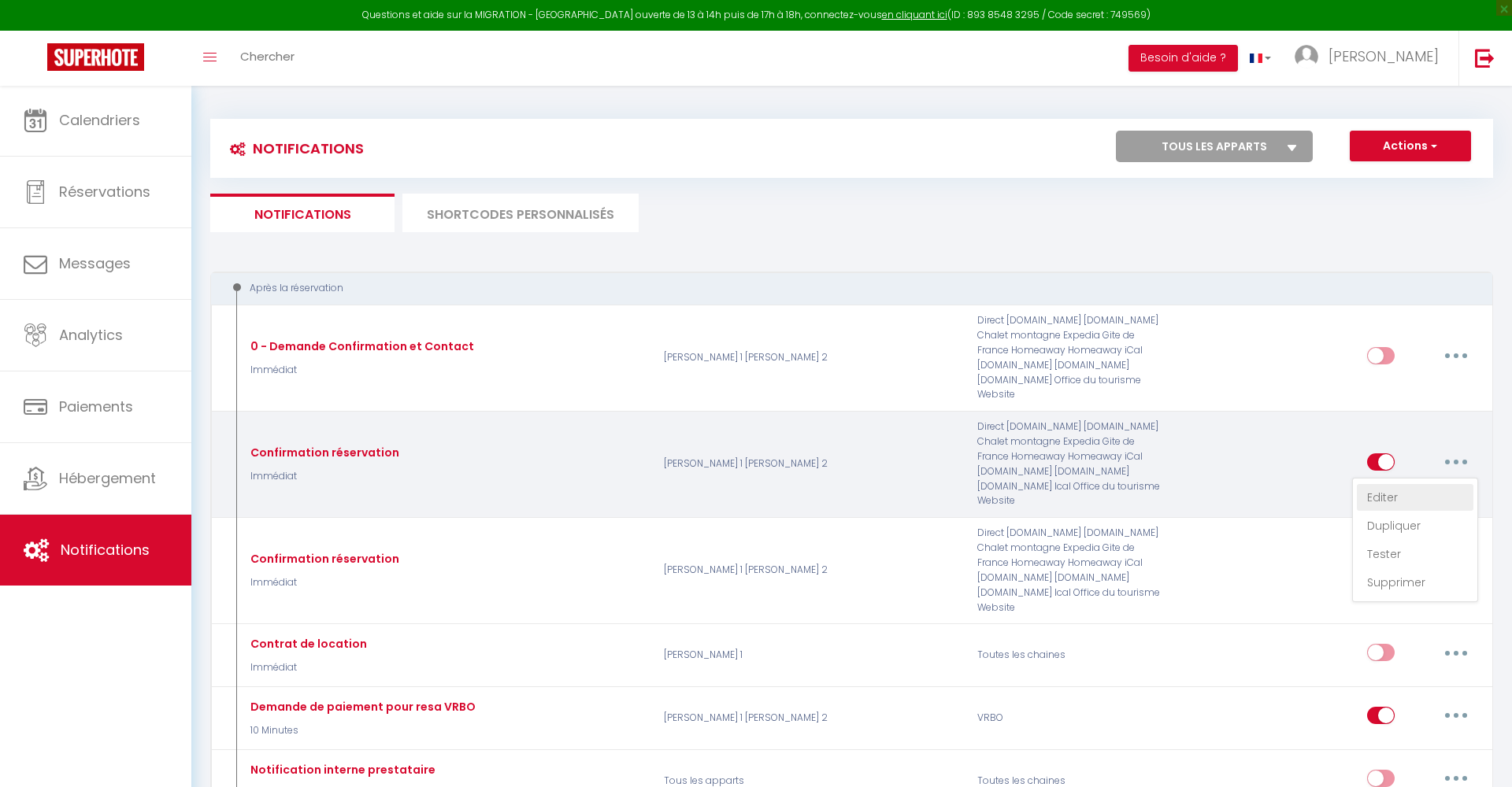
checkbox input "true"
checkbox input "false"
radio input "true"
type input "Merci pour votre réservation - [BOOKING:ID] - [CHECKING:DD-MM-YYYY] - [CHECKOUT…"
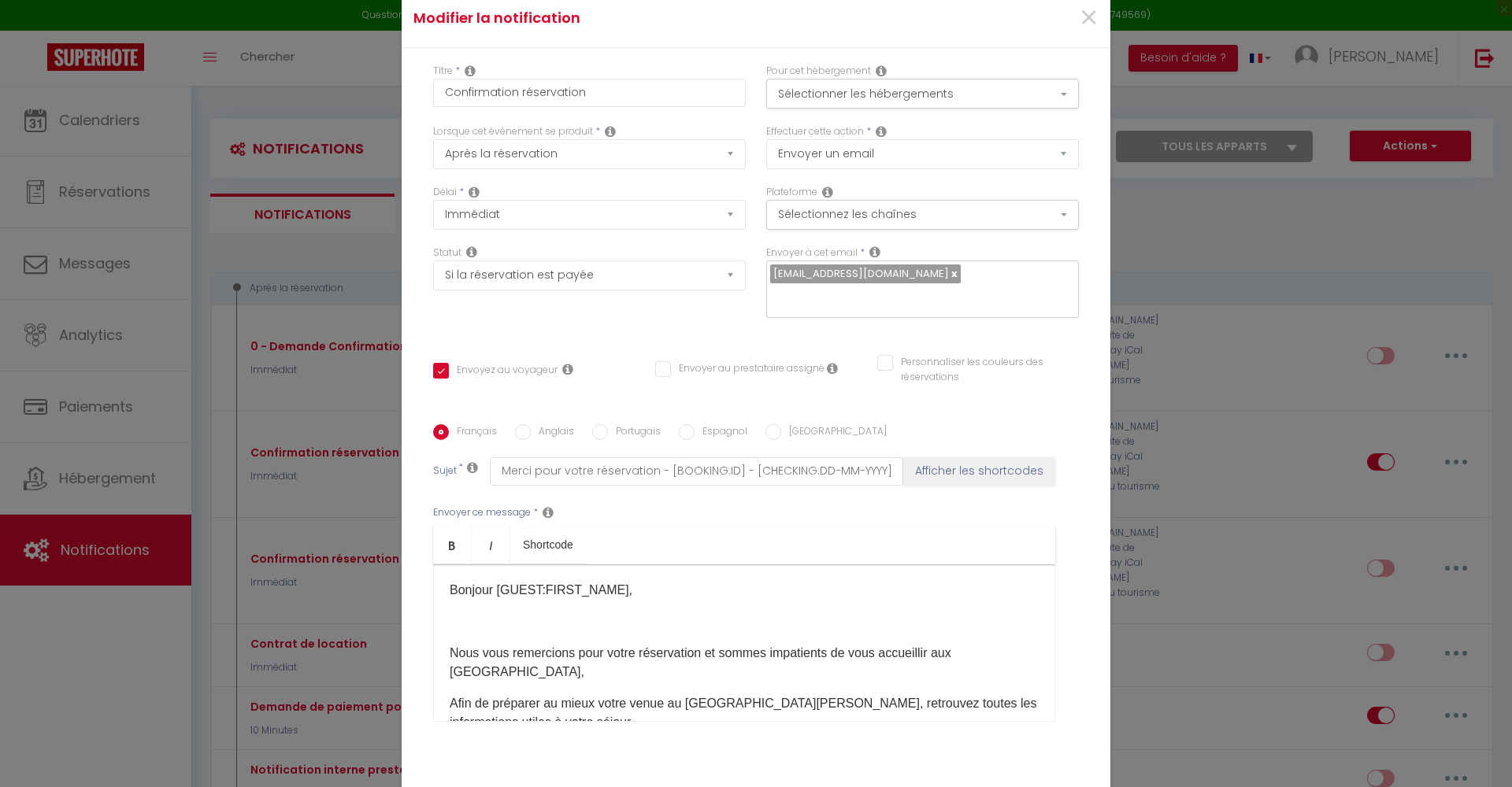
click at [516, 429] on input "Anglais" at bounding box center [523, 431] width 15 height 15
radio input "true"
checkbox input "true"
checkbox input "false"
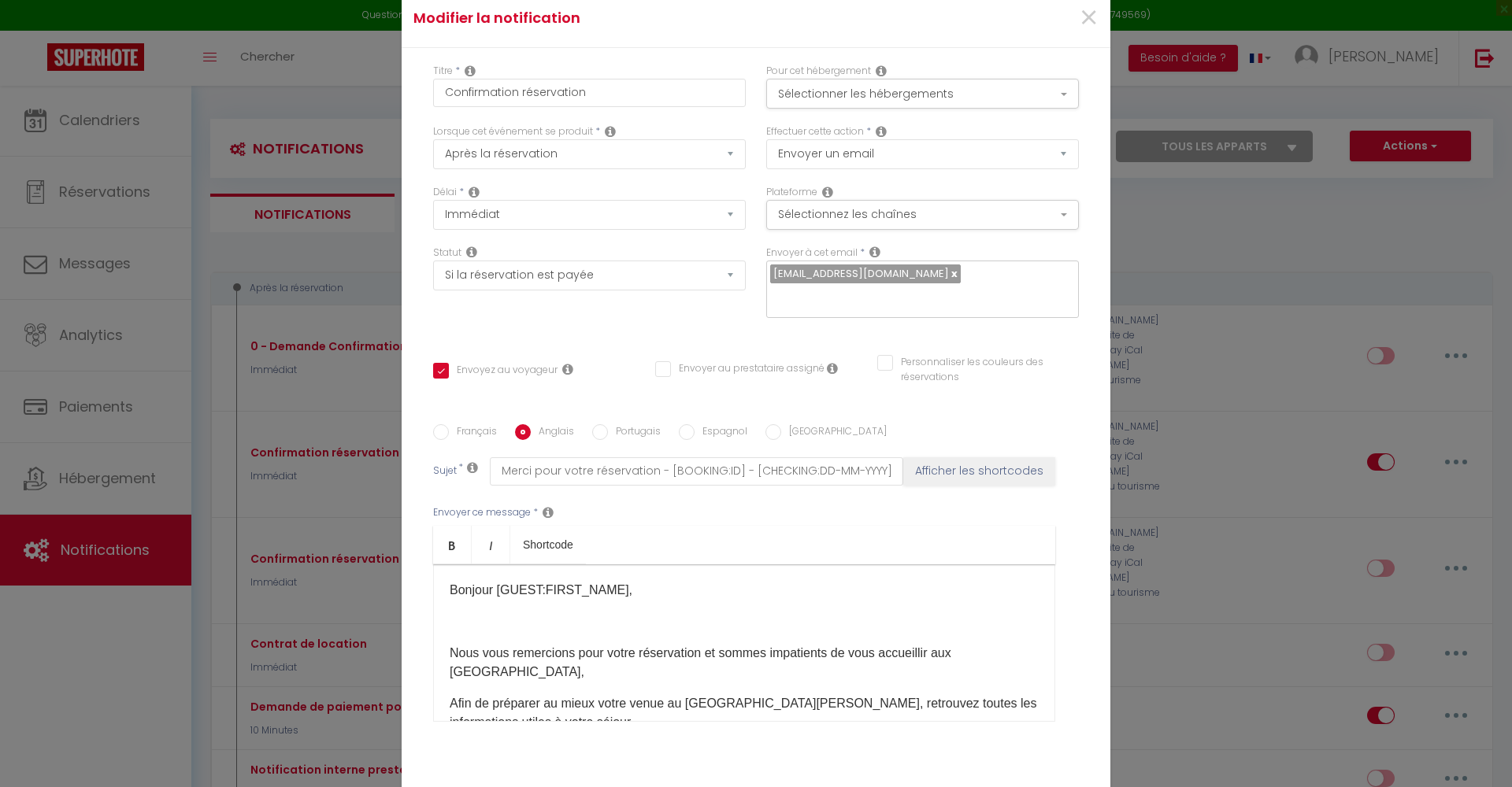
type input "Thank you for your booking [GUEST:FIRST_NAME] [GUEST:LAST_NAME] - [RENTAL:NAME]"
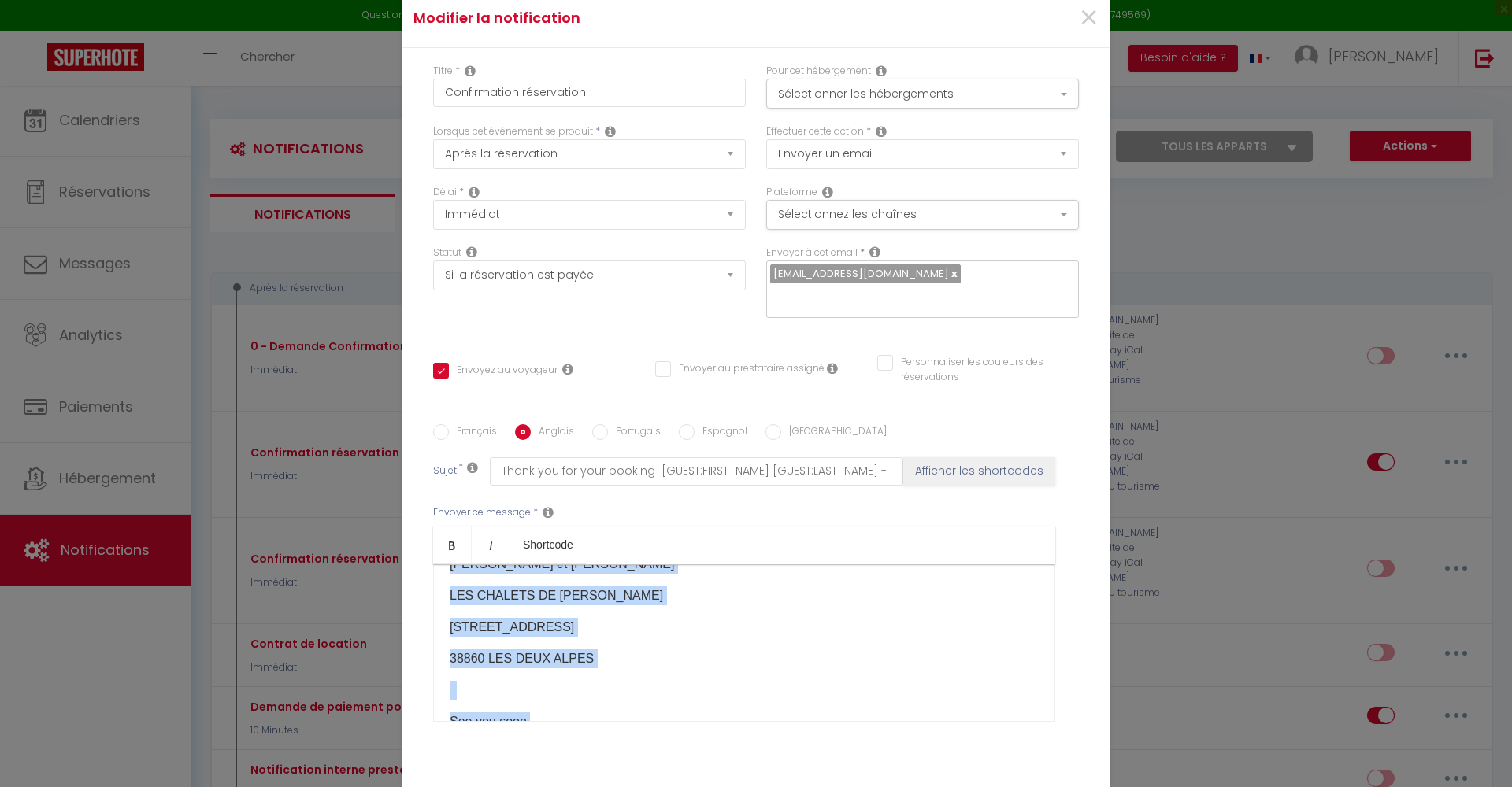
scroll to position [1000, 0]
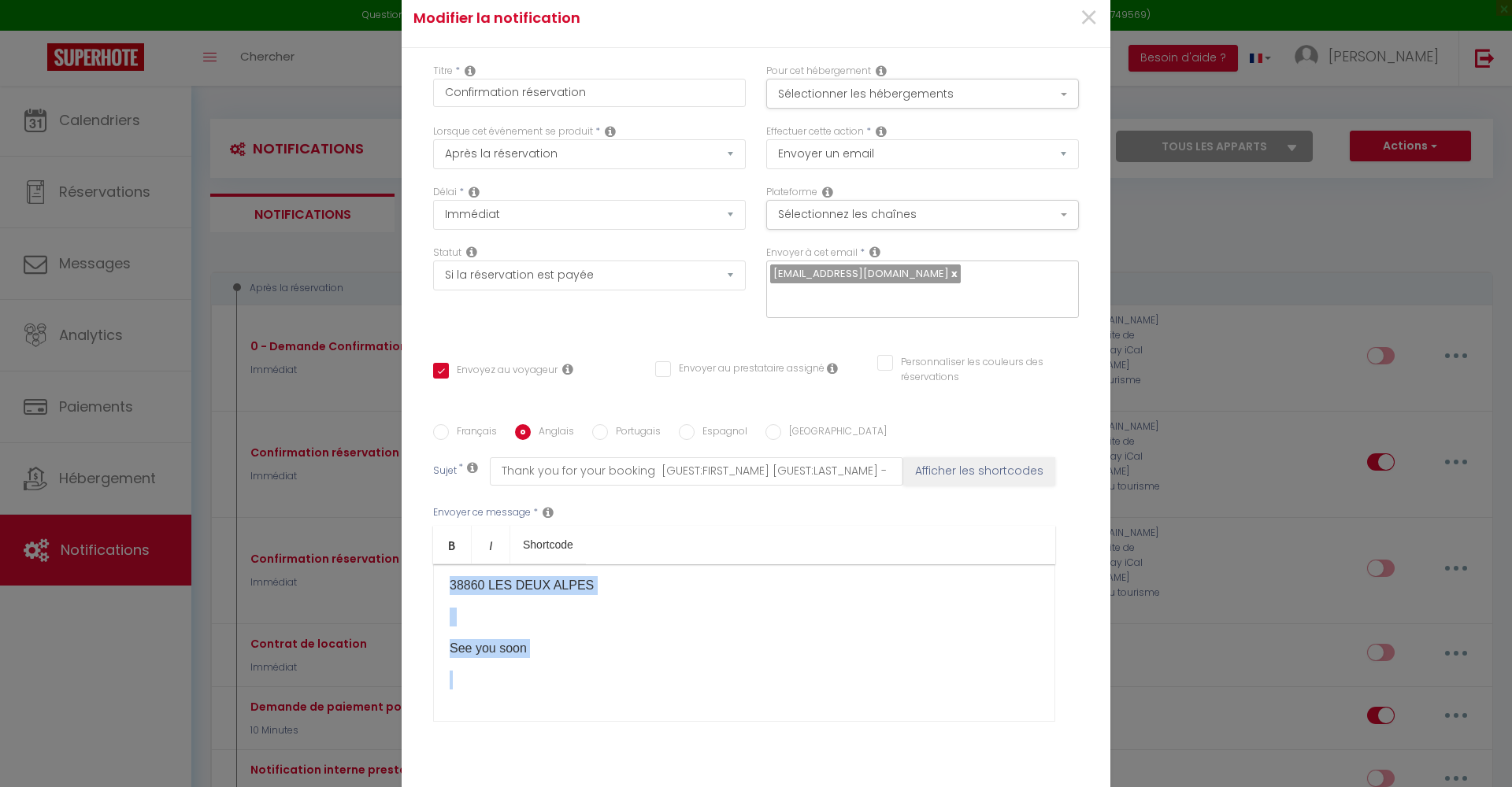
drag, startPoint x: 448, startPoint y: 616, endPoint x: 835, endPoint y: 754, distance: 410.9
click at [835, 754] on div "Français [DEMOGRAPHIC_DATA] Portugais Espagnol Italien Sujet * Thank you for yo…" at bounding box center [756, 583] width 646 height 365
copy div "We are looking forward to welcoming you in [GEOGRAPHIC_DATA], In order to best …"
